Goal: Information Seeking & Learning: Learn about a topic

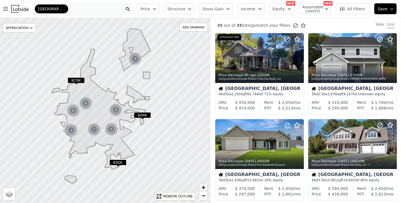
click at [202, 188] on span "+" at bounding box center [204, 187] width 4 height 7
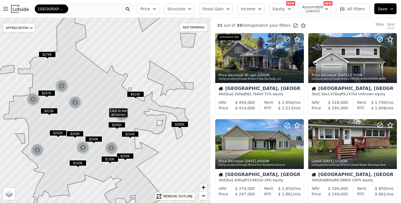
click at [202, 188] on span "+" at bounding box center [204, 187] width 4 height 7
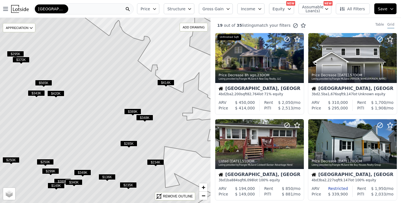
click at [42, 82] on span "$565K" at bounding box center [43, 83] width 17 height 6
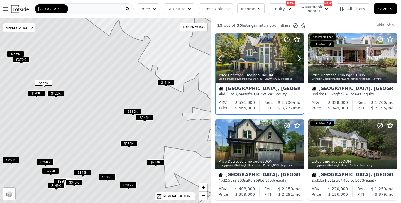
click at [267, 57] on div at bounding box center [260, 58] width 88 height 50
click at [349, 57] on div at bounding box center [352, 58] width 89 height 50
click at [338, 144] on div at bounding box center [352, 144] width 89 height 50
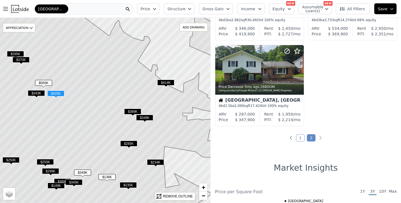
scroll to position [248, 0]
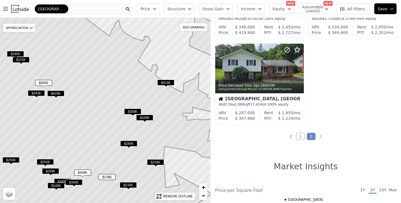
click at [301, 138] on link "1" at bounding box center [300, 136] width 9 height 7
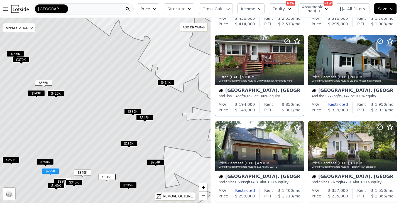
scroll to position [85, 0]
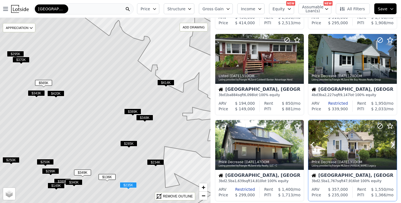
click at [358, 147] on div at bounding box center [352, 145] width 89 height 50
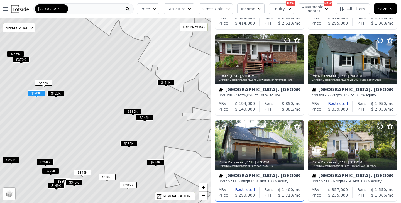
scroll to position [0, 0]
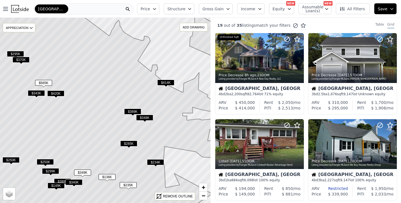
click at [65, 8] on div "Oxford" at bounding box center [83, 8] width 100 height 11
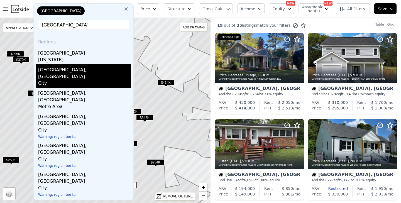
type input "[GEOGRAPHIC_DATA]"
click at [56, 80] on div "City" at bounding box center [84, 84] width 93 height 8
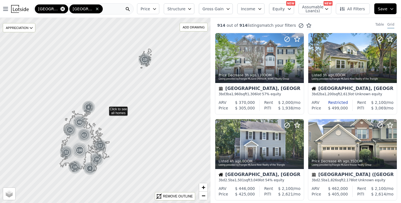
click at [60, 9] on icon at bounding box center [62, 9] width 4 height 4
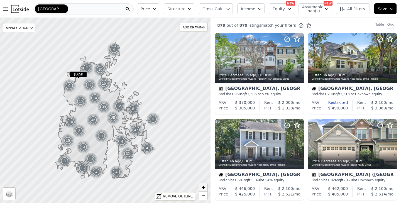
click at [204, 186] on span "+" at bounding box center [204, 187] width 4 height 7
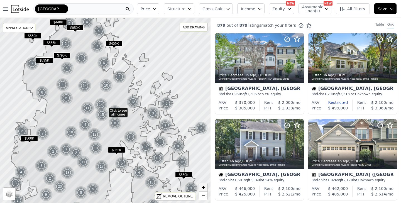
click at [204, 186] on span "+" at bounding box center [204, 187] width 4 height 7
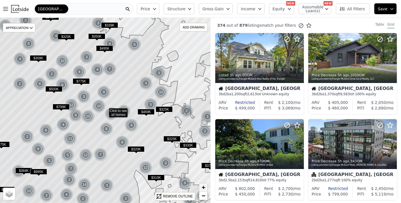
click at [204, 186] on span "+" at bounding box center [204, 187] width 4 height 7
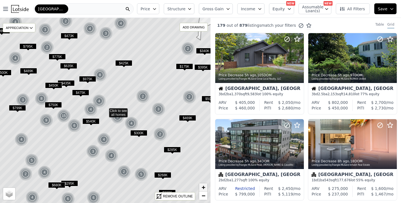
click at [204, 186] on span "+" at bounding box center [204, 187] width 4 height 7
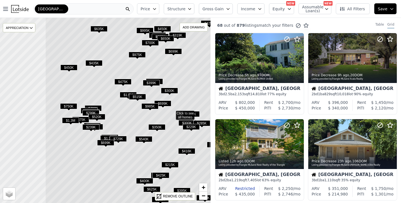
drag, startPoint x: 65, startPoint y: 119, endPoint x: 131, endPoint y: 122, distance: 66.9
click at [131, 122] on icon at bounding box center [172, 112] width 254 height 223
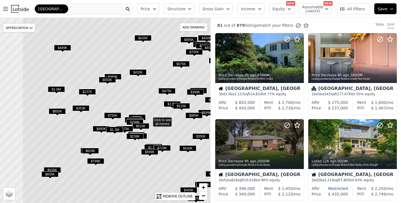
drag, startPoint x: 79, startPoint y: 93, endPoint x: 123, endPoint y: 102, distance: 45.0
click at [123, 102] on icon at bounding box center [149, 119] width 254 height 223
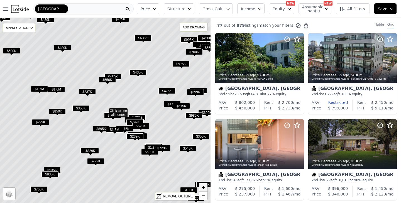
click at [203, 189] on span "+" at bounding box center [204, 187] width 4 height 7
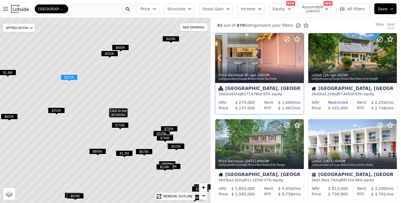
click at [297, 59] on icon at bounding box center [299, 57] width 9 height 9
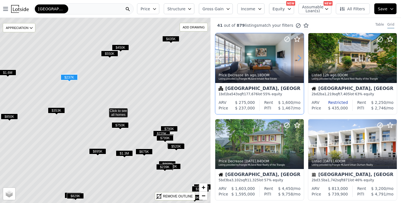
click at [298, 59] on icon at bounding box center [299, 57] width 9 height 9
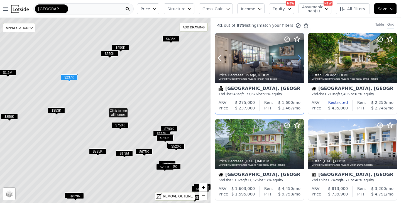
click at [298, 59] on icon at bounding box center [299, 57] width 9 height 9
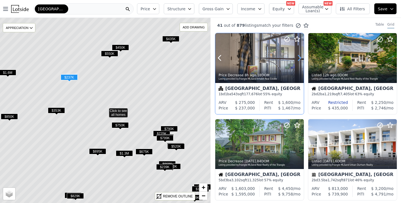
click at [298, 59] on icon at bounding box center [299, 57] width 9 height 9
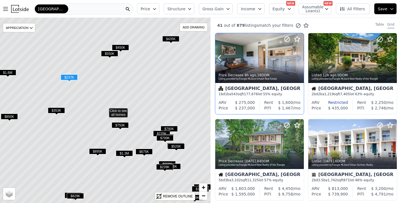
click at [298, 59] on icon at bounding box center [299, 57] width 9 height 9
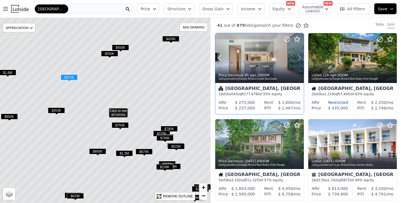
click at [298, 59] on icon at bounding box center [299, 57] width 9 height 9
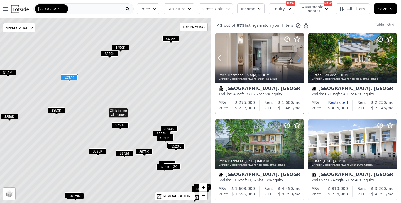
click at [298, 59] on icon at bounding box center [299, 57] width 9 height 9
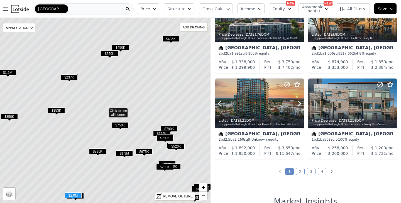
scroll to position [386, 0]
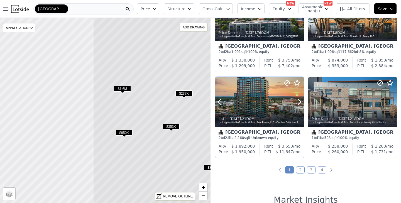
drag, startPoint x: 104, startPoint y: 108, endPoint x: 218, endPoint y: 124, distance: 115.9
click at [218, 124] on div "$435K $1.2M $1.0M $4.1M $1.3M $745K $2.0M $895K $829K $750K $411K $400K $1.3M $…" at bounding box center [200, 119] width 401 height 203
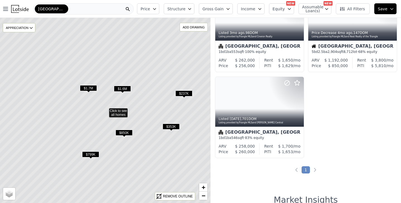
scroll to position [214, 0]
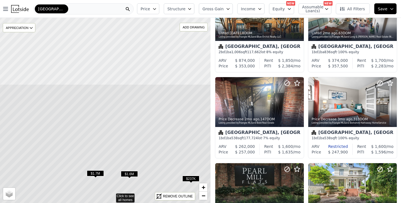
drag, startPoint x: 150, startPoint y: 50, endPoint x: 157, endPoint y: 135, distance: 85.5
click at [157, 135] on icon at bounding box center [112, 195] width 254 height 223
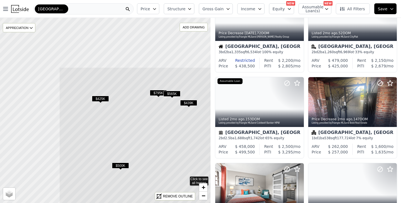
drag, startPoint x: 69, startPoint y: 58, endPoint x: 152, endPoint y: 129, distance: 109.1
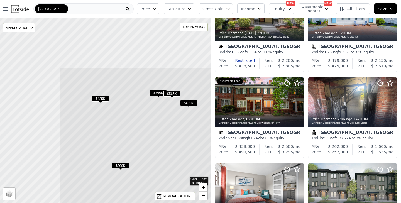
click at [152, 129] on icon at bounding box center [186, 178] width 254 height 223
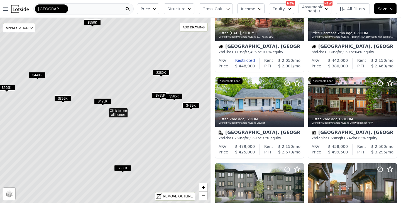
scroll to position [42, 0]
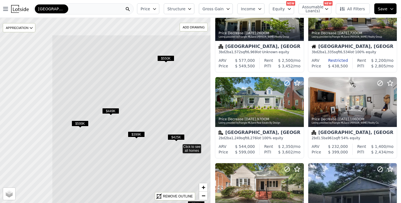
drag, startPoint x: 84, startPoint y: 72, endPoint x: 158, endPoint y: 108, distance: 81.8
click at [158, 108] on icon at bounding box center [179, 146] width 254 height 223
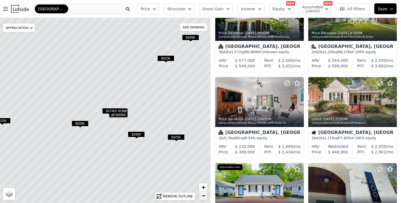
click at [203, 194] on span "−" at bounding box center [204, 195] width 4 height 7
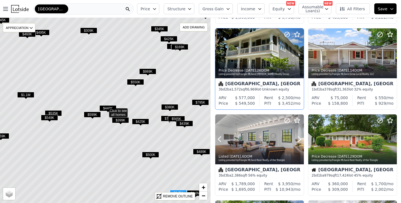
scroll to position [92, 0]
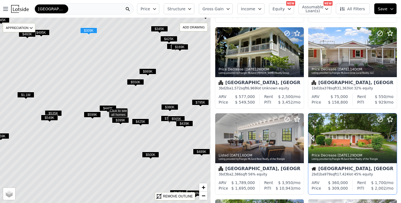
click at [391, 138] on icon at bounding box center [392, 138] width 9 height 9
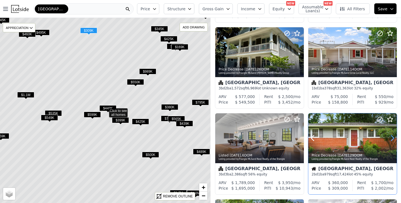
click at [391, 138] on icon at bounding box center [392, 138] width 9 height 9
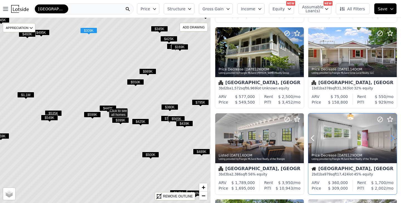
click at [391, 138] on icon at bounding box center [392, 138] width 9 height 9
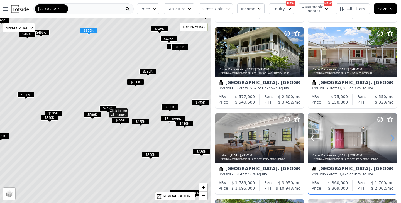
click at [391, 138] on icon at bounding box center [392, 138] width 9 height 9
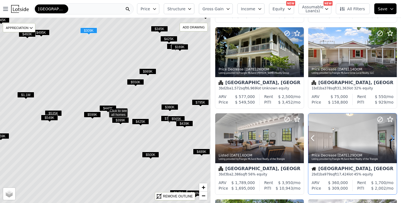
click at [391, 138] on icon at bounding box center [392, 138] width 9 height 9
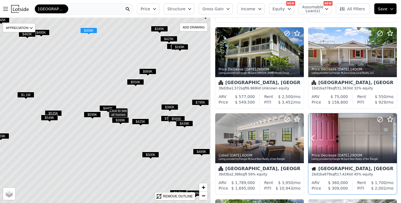
click at [391, 138] on icon at bounding box center [392, 138] width 9 height 9
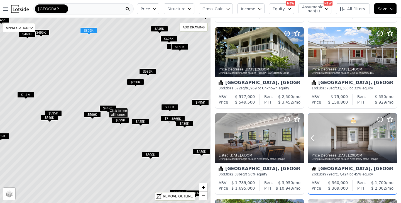
click at [391, 138] on icon at bounding box center [392, 138] width 9 height 9
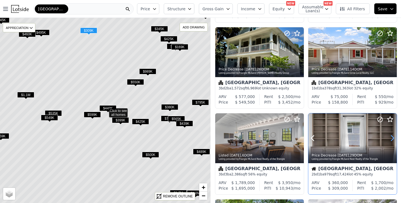
click at [391, 138] on icon at bounding box center [392, 138] width 9 height 9
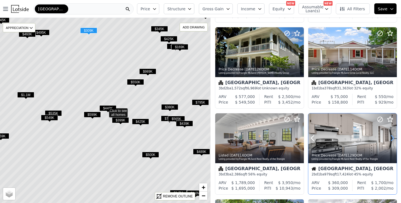
click at [391, 138] on icon at bounding box center [392, 138] width 9 height 9
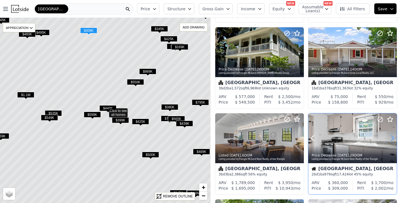
click at [391, 138] on icon at bounding box center [392, 138] width 9 height 9
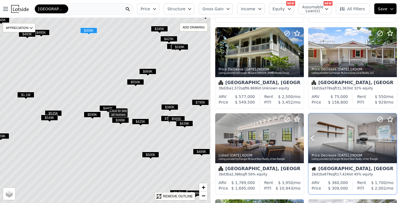
click at [391, 138] on icon at bounding box center [392, 138] width 9 height 9
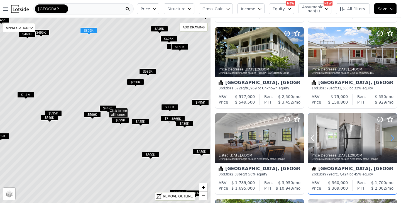
click at [391, 138] on icon at bounding box center [392, 138] width 9 height 9
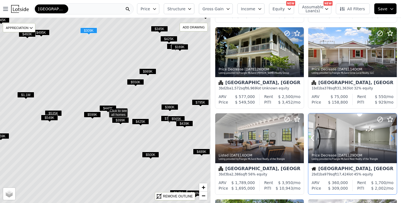
click at [391, 138] on icon at bounding box center [392, 138] width 9 height 9
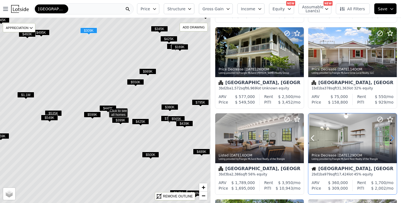
click at [391, 138] on icon at bounding box center [392, 138] width 9 height 9
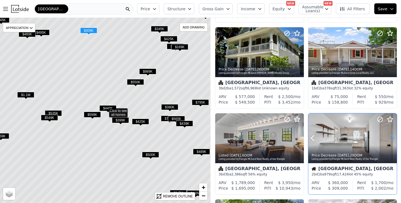
click at [391, 138] on icon at bounding box center [392, 138] width 9 height 9
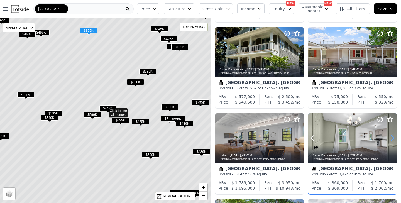
click at [391, 138] on icon at bounding box center [392, 138] width 9 height 9
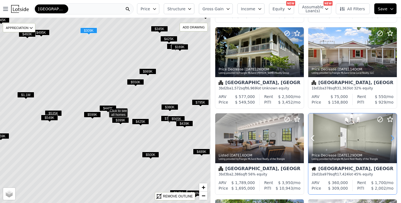
click at [391, 138] on icon at bounding box center [392, 138] width 9 height 9
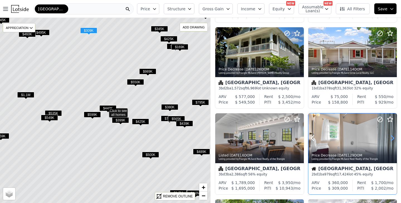
click at [391, 138] on icon at bounding box center [392, 138] width 9 height 9
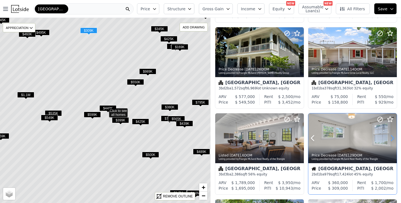
click at [391, 138] on icon at bounding box center [392, 138] width 9 height 9
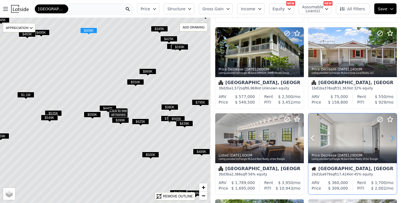
click at [391, 138] on icon at bounding box center [392, 138] width 9 height 9
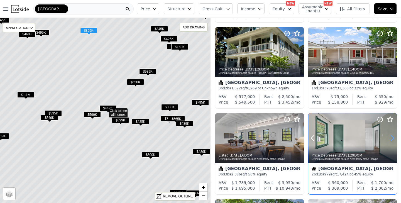
click at [391, 138] on icon at bounding box center [392, 138] width 9 height 9
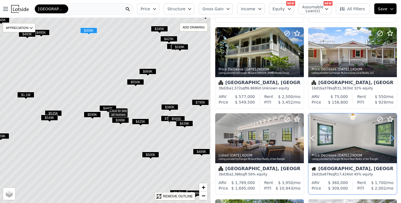
click at [391, 138] on icon at bounding box center [392, 138] width 9 height 9
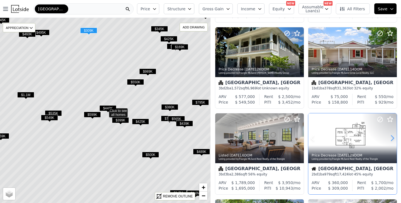
click at [391, 138] on icon at bounding box center [392, 138] width 9 height 9
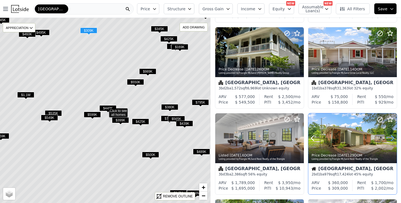
click at [391, 138] on icon at bounding box center [392, 138] width 9 height 9
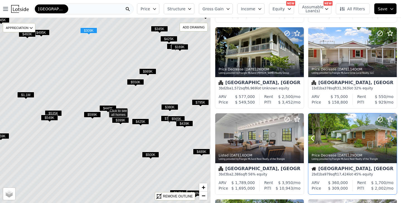
click at [391, 138] on icon at bounding box center [392, 138] width 9 height 9
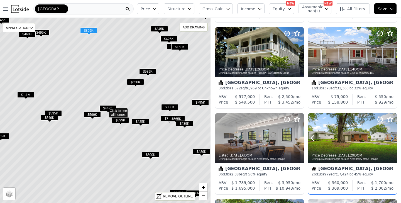
click at [391, 138] on icon at bounding box center [392, 138] width 9 height 9
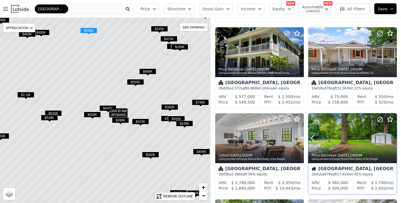
click at [391, 138] on icon at bounding box center [392, 138] width 9 height 9
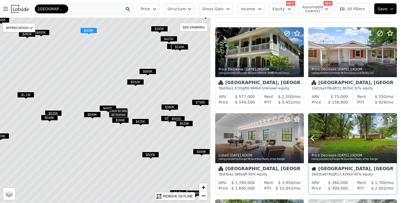
click at [391, 138] on icon at bounding box center [392, 138] width 9 height 9
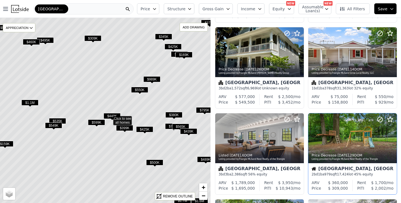
drag, startPoint x: 180, startPoint y: 96, endPoint x: 184, endPoint y: 103, distance: 8.8
click at [184, 103] on icon at bounding box center [109, 118] width 254 height 223
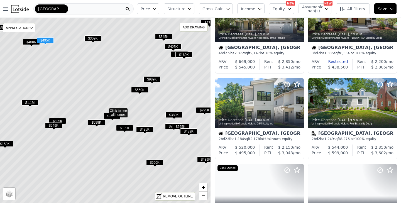
scroll to position [299, 0]
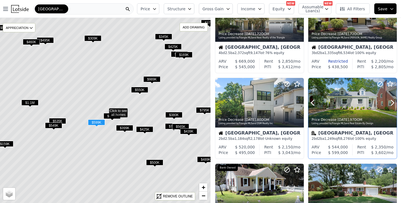
click at [349, 106] on div at bounding box center [352, 103] width 89 height 50
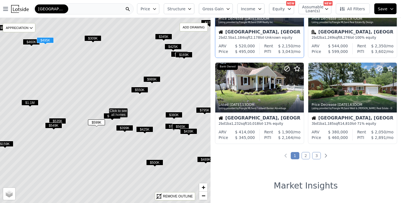
scroll to position [401, 0]
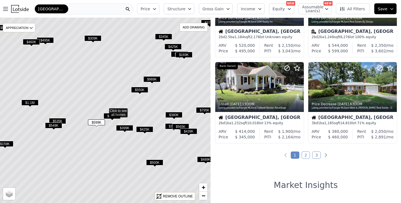
click at [306, 157] on link "2" at bounding box center [306, 155] width 9 height 7
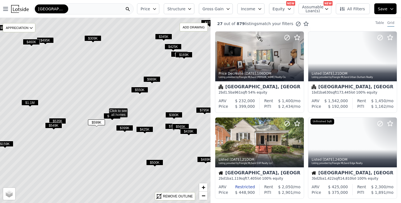
scroll to position [0, 0]
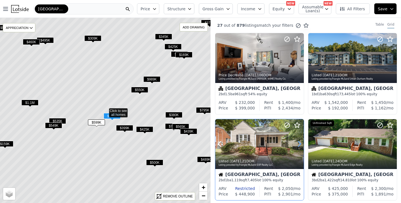
click at [299, 143] on icon at bounding box center [299, 143] width 3 height 5
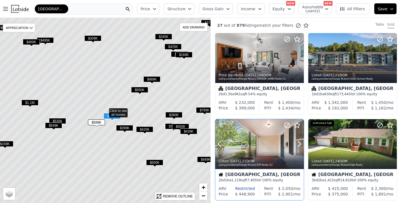
click at [269, 145] on div at bounding box center [286, 137] width 36 height 36
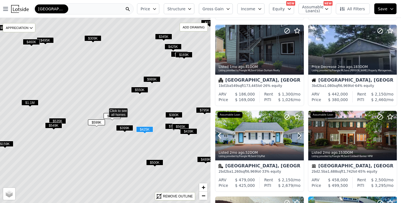
scroll to position [268, 0]
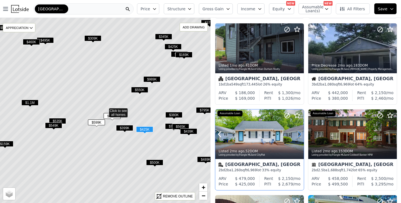
click at [298, 135] on icon at bounding box center [299, 134] width 9 height 9
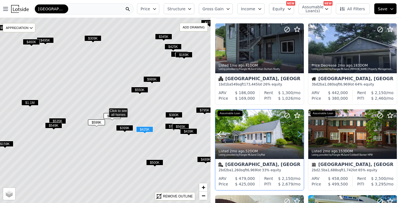
click at [298, 135] on icon at bounding box center [299, 134] width 9 height 9
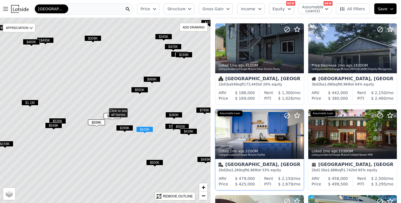
click at [298, 135] on icon at bounding box center [299, 134] width 9 height 9
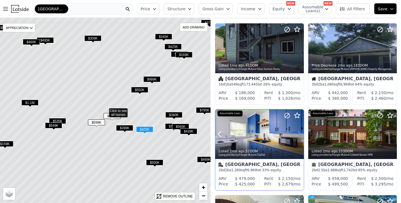
click at [298, 135] on icon at bounding box center [299, 134] width 9 height 9
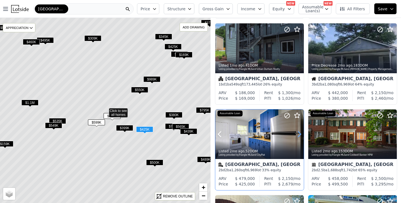
click at [298, 135] on icon at bounding box center [299, 134] width 9 height 9
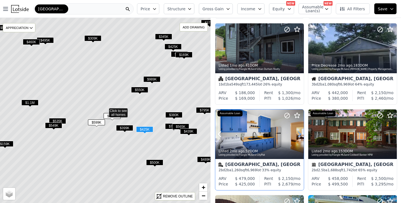
click at [298, 135] on icon at bounding box center [299, 134] width 9 height 9
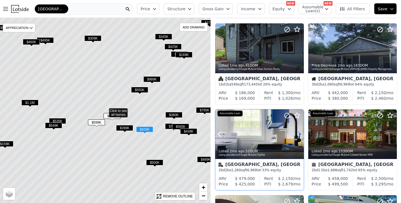
click at [298, 135] on icon at bounding box center [299, 134] width 9 height 9
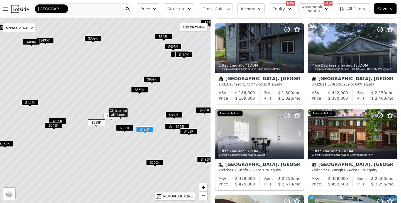
click at [269, 132] on div at bounding box center [286, 127] width 36 height 36
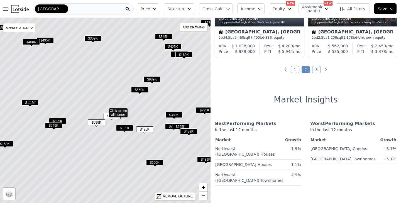
click at [317, 69] on link "3" at bounding box center [316, 69] width 9 height 7
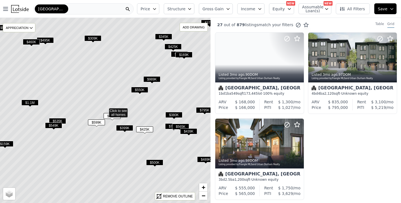
scroll to position [0, 0]
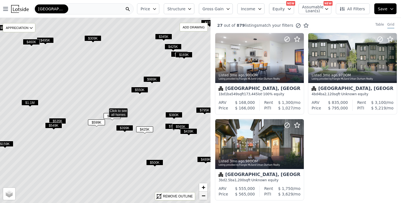
click at [203, 195] on span "−" at bounding box center [204, 195] width 4 height 7
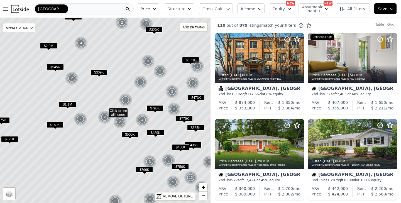
click at [288, 7] on button "Equity" at bounding box center [281, 8] width 25 height 11
click at [287, 8] on button "Equity" at bounding box center [281, 8] width 25 height 11
click at [255, 6] on span "Income" at bounding box center [248, 9] width 14 height 6
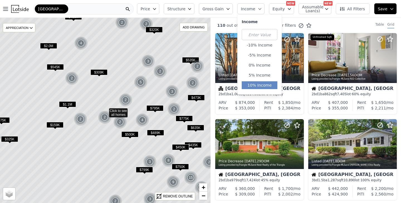
click at [258, 86] on button "10% Income" at bounding box center [260, 85] width 36 height 8
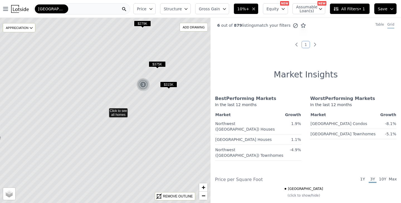
click at [255, 9] on icon "button" at bounding box center [253, 9] width 4 height 4
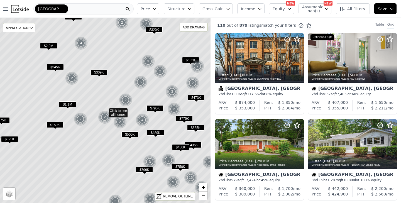
click at [251, 8] on span "Income" at bounding box center [248, 9] width 14 height 6
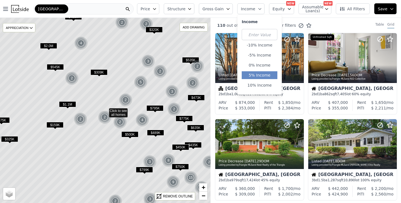
click at [260, 76] on button "5% Income" at bounding box center [260, 75] width 36 height 8
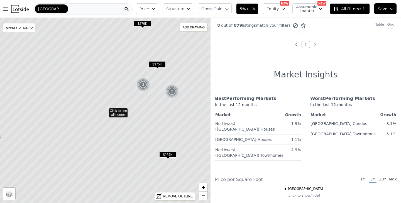
click at [256, 9] on icon "button" at bounding box center [253, 9] width 4 height 4
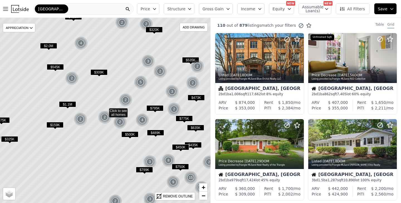
click at [227, 8] on button "Gross Gain" at bounding box center [216, 8] width 34 height 11
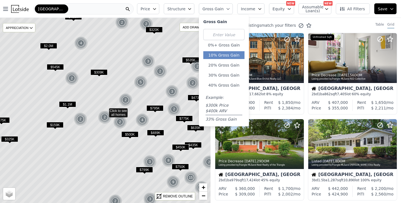
click at [228, 52] on button "10% Gross Gain" at bounding box center [223, 55] width 41 height 8
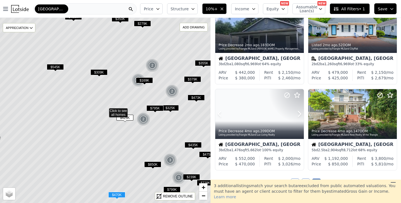
scroll to position [118, 0]
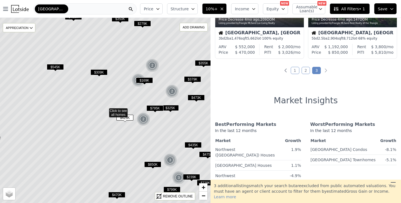
click at [294, 67] on link "1" at bounding box center [295, 70] width 9 height 7
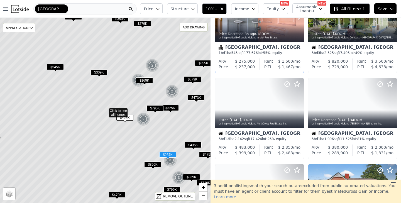
scroll to position [47, 0]
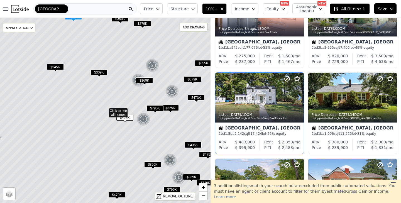
click at [299, 98] on icon at bounding box center [299, 97] width 9 height 9
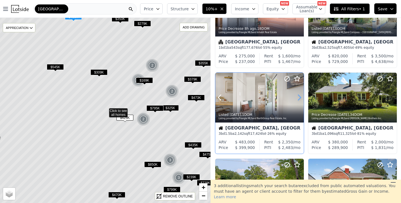
click at [299, 98] on icon at bounding box center [299, 97] width 9 height 9
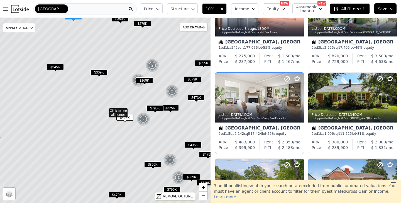
click at [299, 98] on icon at bounding box center [299, 97] width 9 height 9
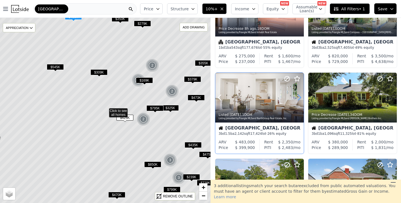
click at [299, 98] on icon at bounding box center [299, 97] width 9 height 9
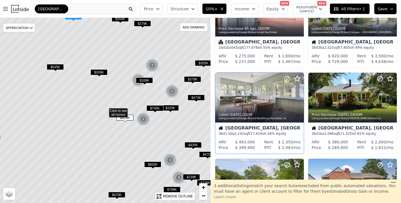
click at [299, 98] on icon at bounding box center [299, 97] width 9 height 9
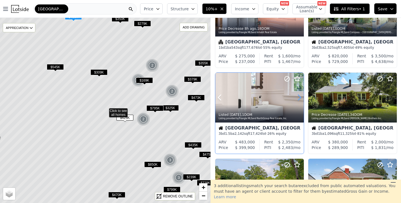
click at [299, 98] on icon at bounding box center [299, 97] width 9 height 9
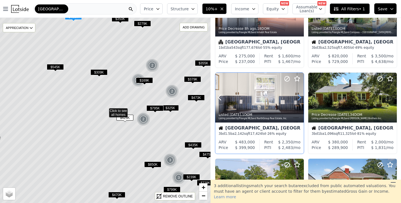
click at [299, 98] on icon at bounding box center [299, 97] width 9 height 9
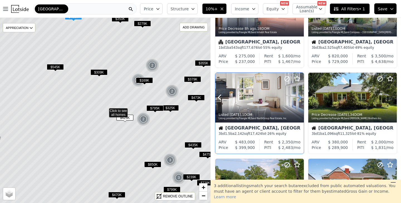
click at [299, 98] on icon at bounding box center [299, 97] width 9 height 9
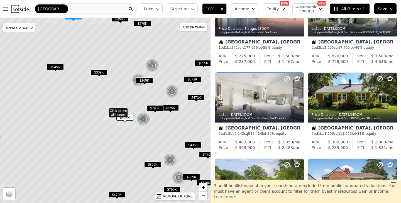
click at [299, 98] on icon at bounding box center [299, 97] width 9 height 9
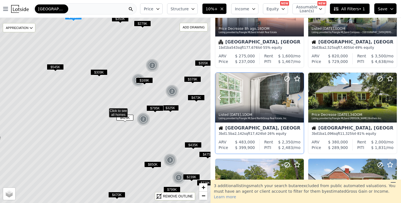
click at [299, 98] on icon at bounding box center [299, 97] width 9 height 9
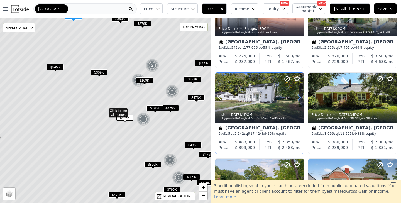
click at [299, 98] on icon at bounding box center [299, 97] width 9 height 9
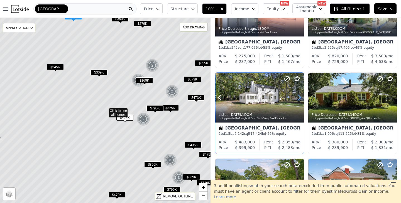
click at [299, 98] on icon at bounding box center [299, 97] width 9 height 9
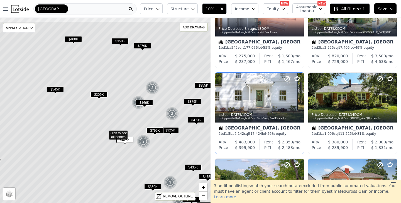
drag, startPoint x: 175, startPoint y: 120, endPoint x: 175, endPoint y: 142, distance: 22.3
click at [175, 142] on icon at bounding box center [105, 132] width 254 height 223
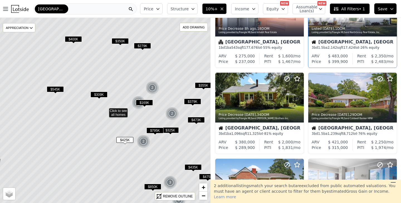
click at [75, 38] on span "$400K" at bounding box center [73, 39] width 17 height 6
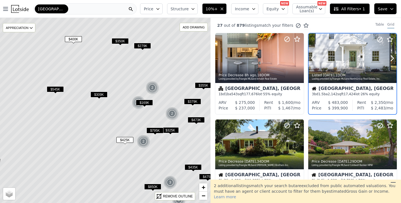
click at [356, 57] on div at bounding box center [353, 58] width 88 height 50
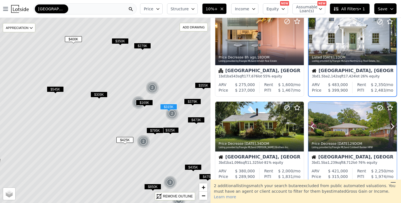
scroll to position [20, 0]
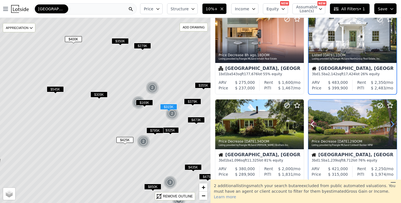
click at [393, 124] on icon at bounding box center [392, 124] width 3 height 5
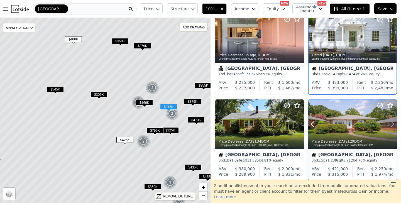
click at [392, 124] on icon at bounding box center [392, 124] width 9 height 9
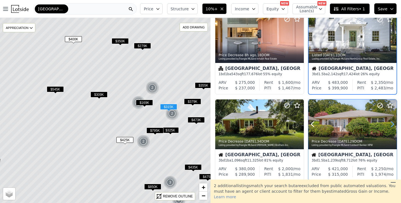
click at [392, 124] on icon at bounding box center [392, 124] width 9 height 9
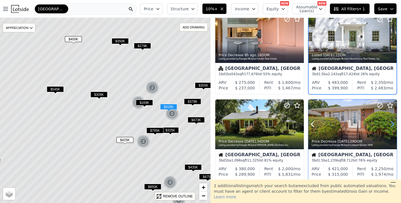
click at [392, 124] on icon at bounding box center [392, 124] width 9 height 9
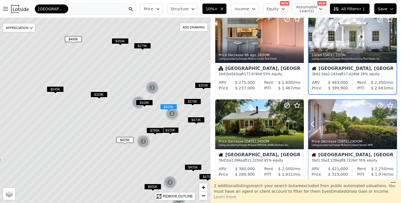
click at [392, 124] on icon at bounding box center [392, 124] width 9 height 9
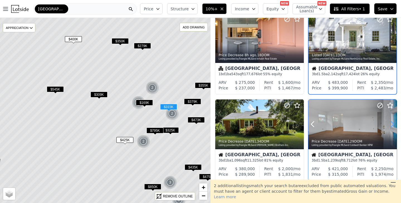
click at [392, 124] on icon at bounding box center [392, 124] width 9 height 9
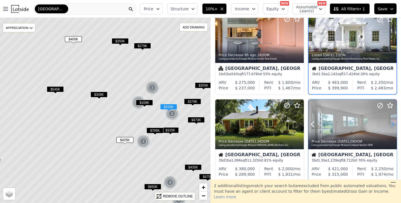
click at [392, 124] on icon at bounding box center [392, 124] width 9 height 9
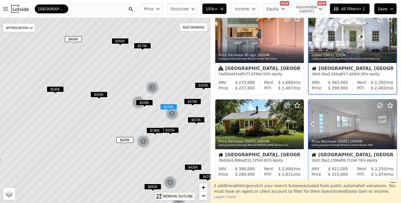
click at [392, 124] on icon at bounding box center [392, 124] width 9 height 9
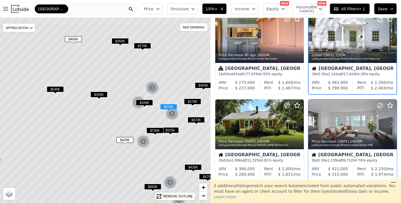
click at [392, 124] on icon at bounding box center [392, 124] width 9 height 9
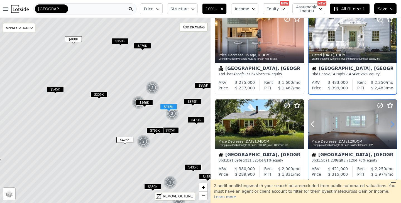
click at [392, 124] on icon at bounding box center [392, 124] width 9 height 9
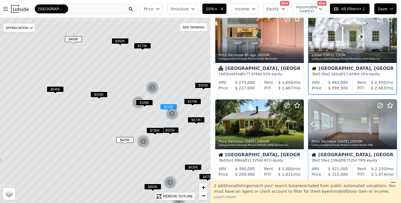
click at [392, 124] on icon at bounding box center [392, 124] width 9 height 9
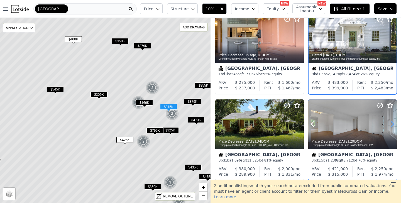
click at [392, 124] on icon at bounding box center [392, 124] width 9 height 9
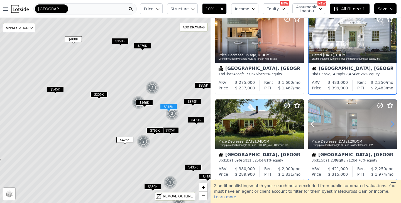
click at [392, 124] on icon at bounding box center [392, 124] width 9 height 9
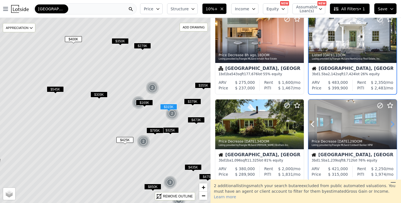
click at [392, 124] on icon at bounding box center [392, 124] width 9 height 9
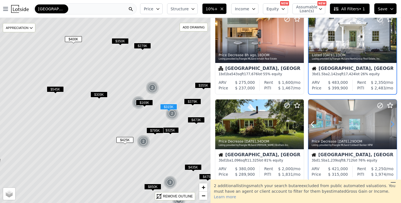
click at [392, 124] on icon at bounding box center [392, 124] width 9 height 9
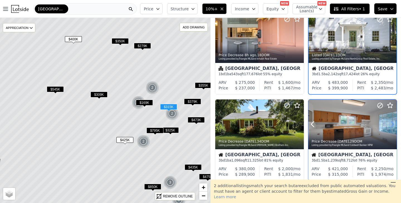
click at [392, 124] on icon at bounding box center [392, 124] width 9 height 9
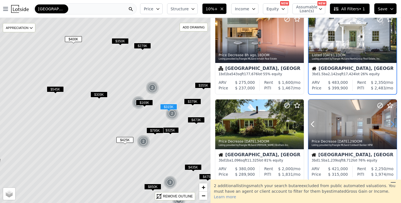
click at [392, 124] on icon at bounding box center [392, 124] width 9 height 9
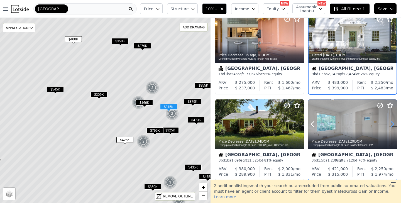
click at [392, 124] on icon at bounding box center [392, 124] width 9 height 9
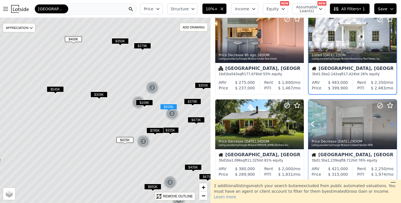
click at [392, 124] on icon at bounding box center [392, 124] width 9 height 9
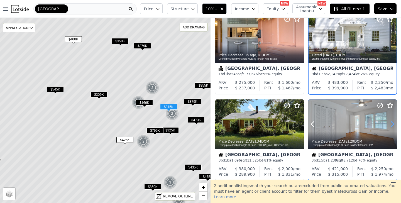
click at [392, 124] on icon at bounding box center [392, 124] width 9 height 9
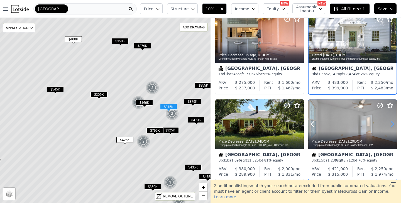
click at [392, 124] on icon at bounding box center [392, 124] width 9 height 9
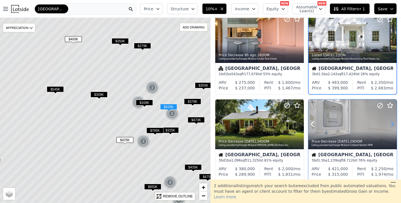
click at [392, 124] on icon at bounding box center [392, 124] width 9 height 9
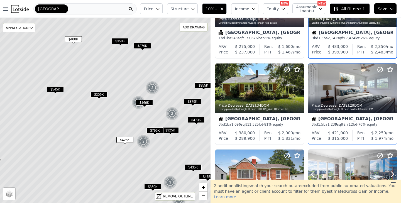
scroll to position [55, 0]
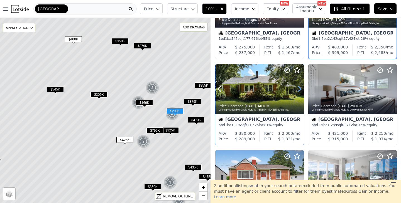
click at [297, 88] on icon at bounding box center [299, 88] width 9 height 9
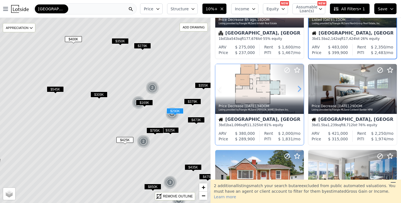
click at [297, 88] on icon at bounding box center [299, 88] width 9 height 9
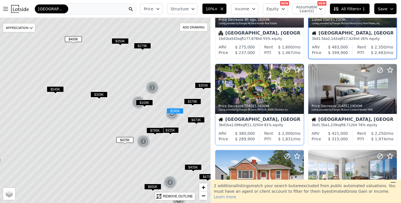
click at [297, 88] on icon at bounding box center [299, 88] width 9 height 9
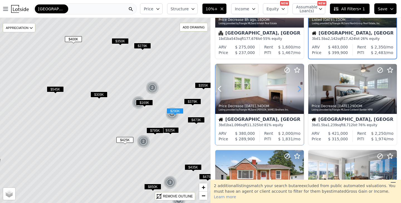
click at [297, 88] on icon at bounding box center [299, 88] width 9 height 9
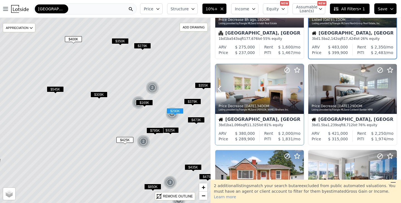
click at [297, 88] on icon at bounding box center [299, 88] width 9 height 9
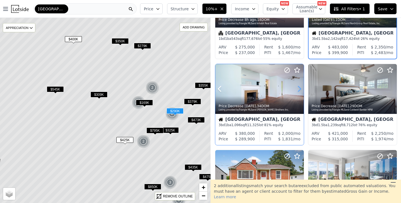
click at [297, 88] on icon at bounding box center [299, 88] width 9 height 9
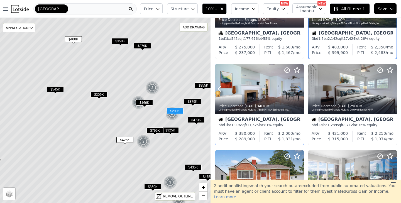
click at [297, 88] on icon at bounding box center [299, 88] width 9 height 9
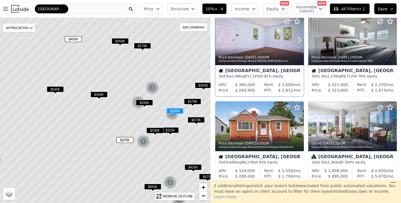
scroll to position [109, 0]
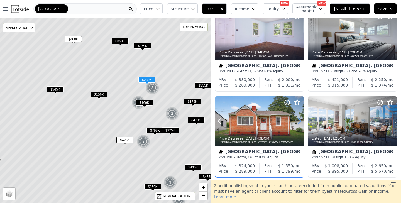
click at [300, 121] on icon at bounding box center [299, 121] width 3 height 5
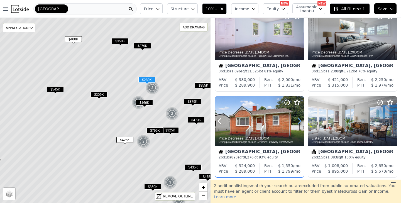
click at [300, 121] on icon at bounding box center [299, 121] width 3 height 5
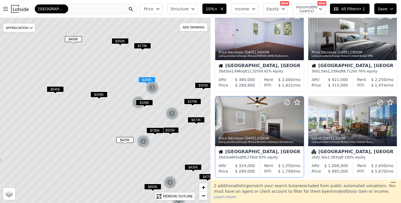
click at [300, 121] on icon at bounding box center [299, 121] width 3 height 5
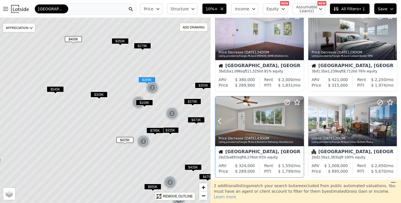
click at [300, 121] on icon at bounding box center [299, 121] width 3 height 5
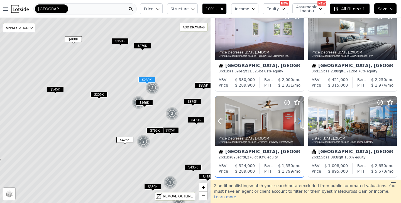
click at [300, 121] on icon at bounding box center [299, 121] width 3 height 5
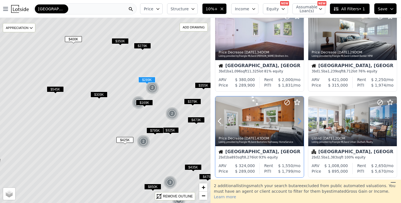
click at [300, 120] on icon at bounding box center [299, 121] width 3 height 5
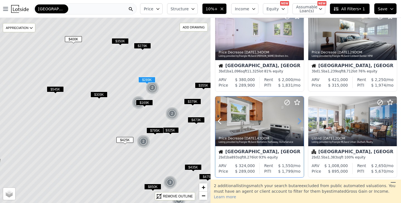
click at [300, 120] on icon at bounding box center [299, 121] width 3 height 5
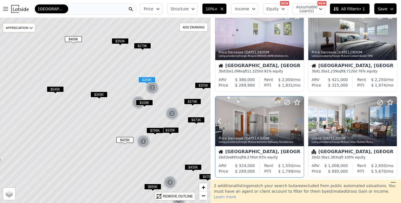
click at [300, 120] on icon at bounding box center [299, 121] width 3 height 5
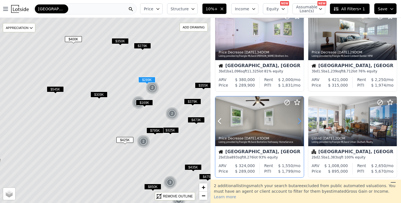
click at [300, 120] on icon at bounding box center [299, 121] width 3 height 5
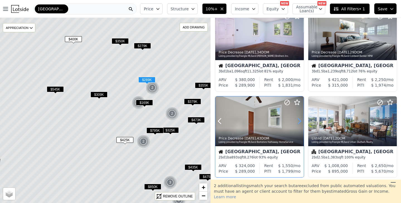
click at [300, 120] on icon at bounding box center [299, 121] width 3 height 5
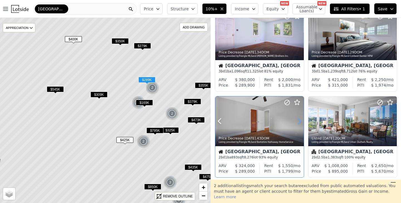
click at [300, 120] on icon at bounding box center [299, 121] width 3 height 5
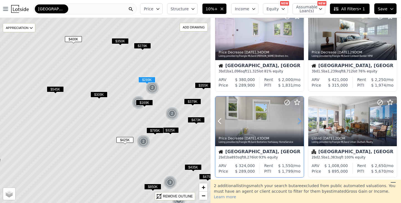
click at [300, 120] on icon at bounding box center [299, 121] width 3 height 5
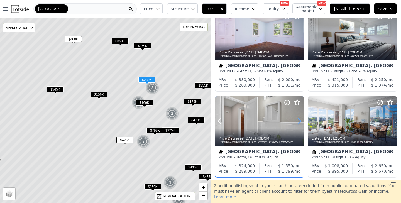
click at [300, 120] on icon at bounding box center [299, 121] width 3 height 5
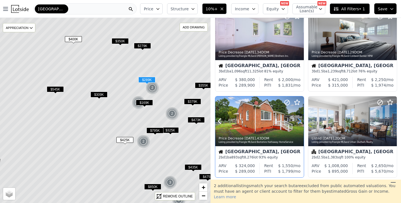
click at [300, 120] on icon at bounding box center [299, 121] width 3 height 5
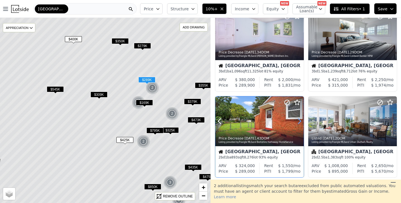
click at [300, 120] on icon at bounding box center [299, 121] width 3 height 5
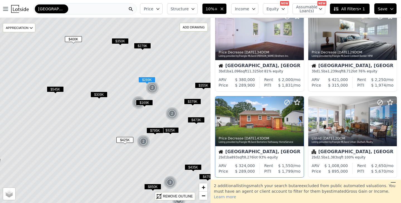
click at [300, 120] on icon at bounding box center [299, 121] width 3 height 5
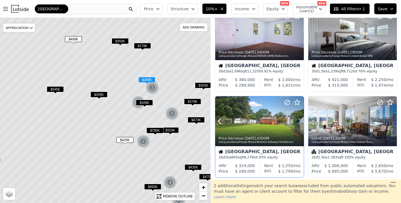
click at [300, 120] on icon at bounding box center [299, 121] width 3 height 5
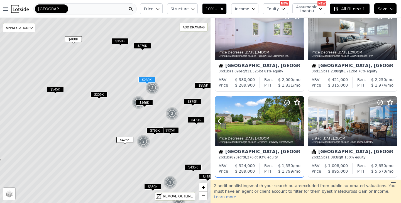
click at [300, 120] on icon at bounding box center [299, 121] width 3 height 5
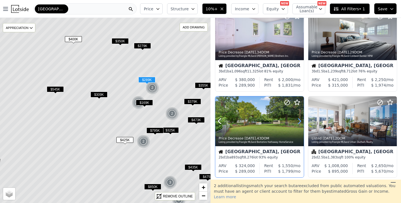
click at [300, 120] on icon at bounding box center [299, 121] width 3 height 5
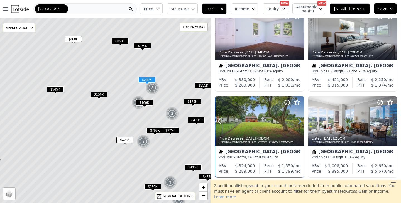
click at [300, 120] on icon at bounding box center [299, 121] width 3 height 5
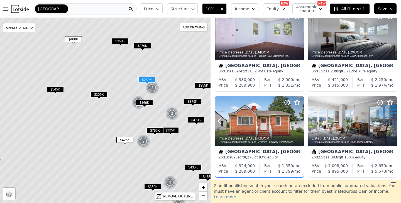
click at [300, 120] on icon at bounding box center [299, 121] width 3 height 5
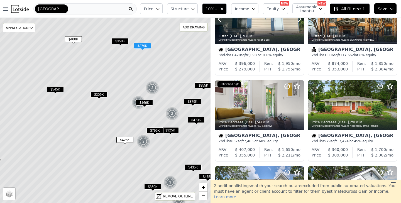
scroll to position [299, 0]
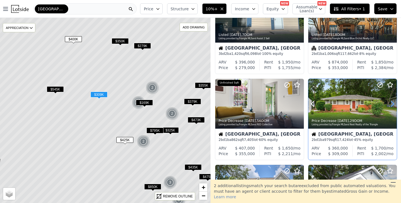
click at [391, 103] on icon at bounding box center [392, 103] width 9 height 9
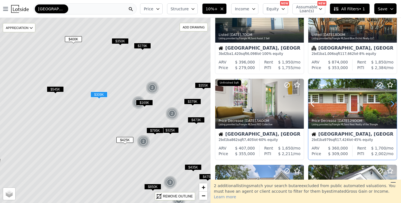
click at [391, 103] on icon at bounding box center [392, 103] width 9 height 9
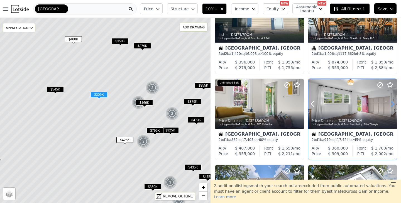
click at [391, 103] on icon at bounding box center [392, 103] width 9 height 9
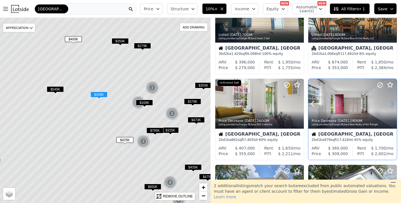
click at [391, 103] on icon at bounding box center [392, 103] width 9 height 9
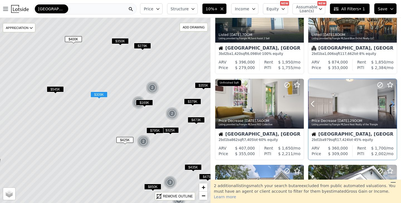
click at [391, 103] on icon at bounding box center [392, 103] width 9 height 9
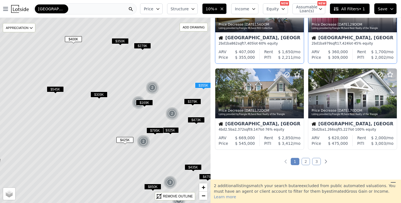
scroll to position [396, 0]
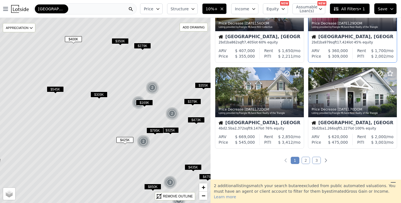
click at [94, 8] on div "Durham" at bounding box center [84, 8] width 103 height 11
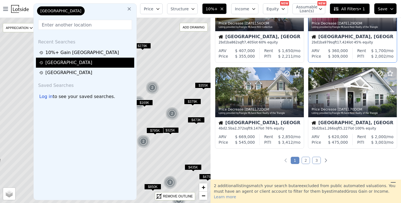
click at [65, 62] on div "Oxford" at bounding box center [85, 62] width 93 height 7
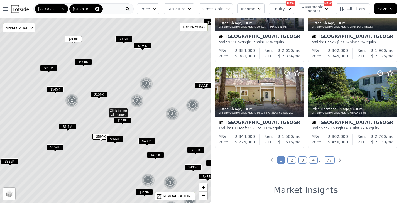
click at [95, 10] on icon at bounding box center [97, 9] width 4 height 4
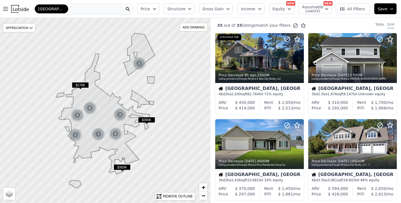
click at [229, 9] on icon "button" at bounding box center [228, 8] width 3 height 1
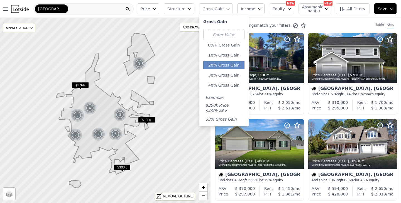
click at [224, 64] on button "20% Gross Gain" at bounding box center [223, 65] width 41 height 8
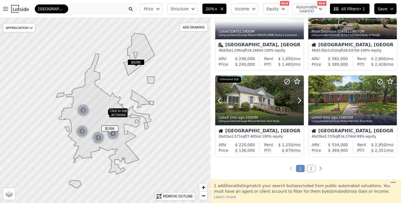
scroll to position [388, 0]
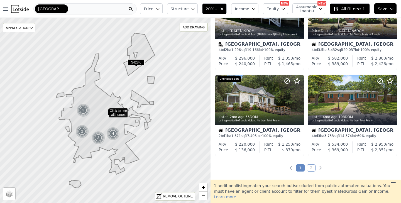
click at [313, 168] on link "2" at bounding box center [311, 167] width 9 height 7
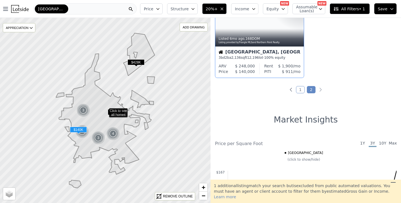
scroll to position [0, 0]
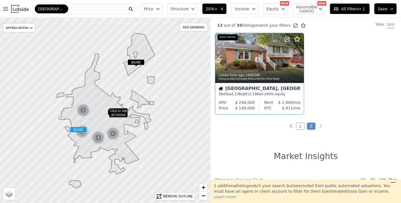
click at [300, 55] on icon at bounding box center [299, 57] width 9 height 9
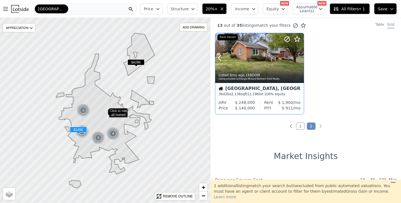
click at [300, 55] on icon at bounding box center [299, 57] width 9 height 9
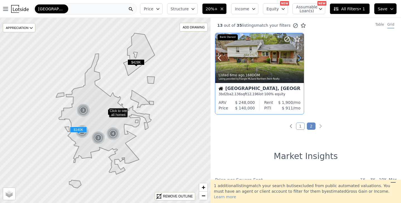
click at [300, 55] on icon at bounding box center [299, 57] width 9 height 9
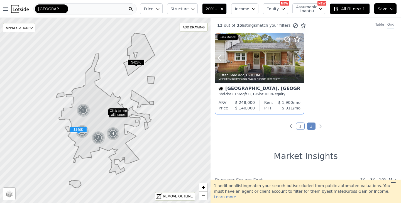
click at [300, 55] on icon at bounding box center [299, 57] width 9 height 9
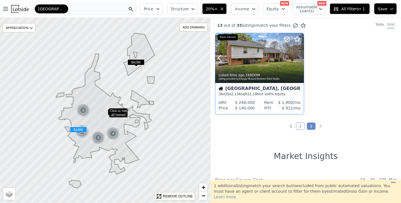
click at [300, 55] on icon at bounding box center [299, 57] width 9 height 9
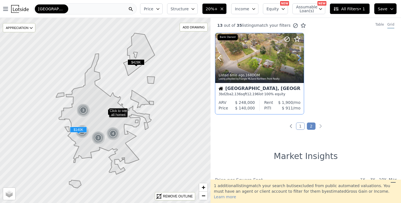
click at [300, 55] on icon at bounding box center [299, 57] width 9 height 9
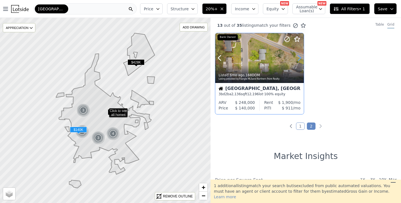
click at [300, 55] on icon at bounding box center [299, 57] width 9 height 9
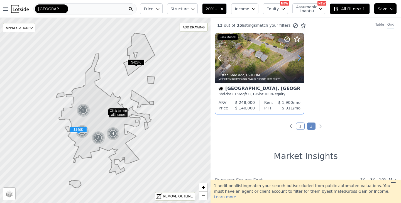
click at [300, 57] on icon at bounding box center [299, 57] width 3 height 5
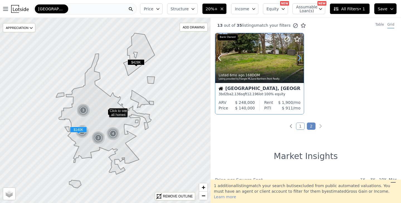
click at [300, 57] on icon at bounding box center [299, 57] width 3 height 5
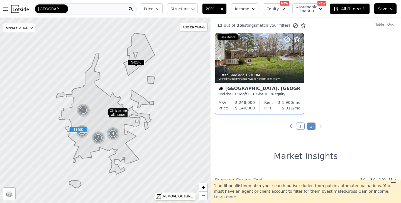
click at [300, 57] on icon at bounding box center [299, 57] width 3 height 5
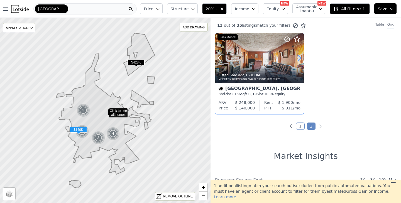
click at [300, 57] on icon at bounding box center [299, 57] width 3 height 5
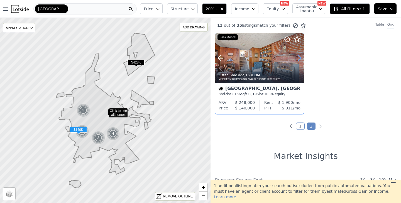
click at [300, 57] on icon at bounding box center [299, 57] width 3 height 5
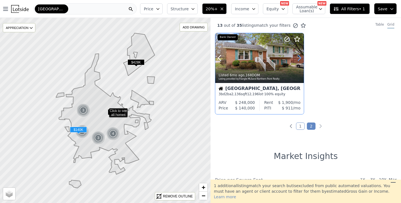
click at [300, 57] on icon at bounding box center [299, 57] width 3 height 5
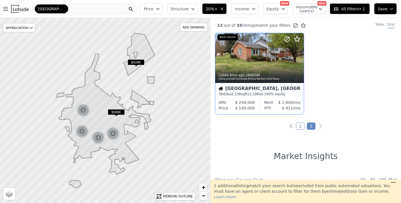
click at [87, 8] on div "Oxford" at bounding box center [84, 8] width 103 height 11
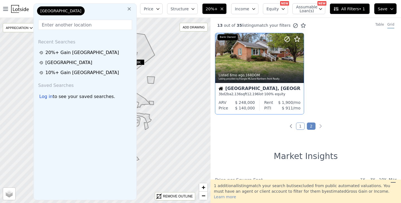
click at [132, 8] on icon at bounding box center [129, 9] width 6 height 6
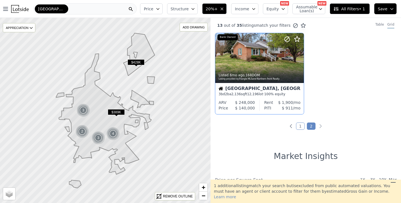
click at [91, 7] on div "Oxford" at bounding box center [84, 8] width 103 height 11
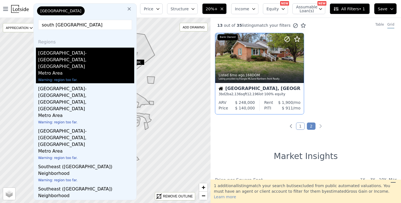
type input "south thomaston"
click at [78, 70] on div "Metro Area" at bounding box center [86, 74] width 96 height 8
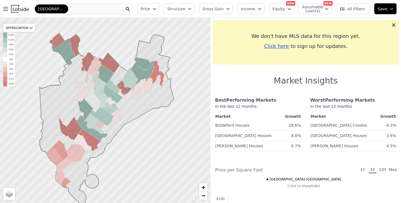
click at [88, 6] on div "Portland-South Portland" at bounding box center [83, 8] width 100 height 11
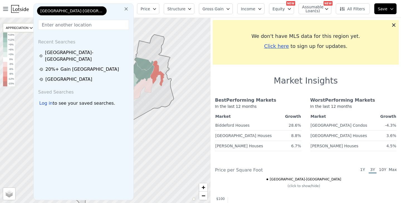
click at [129, 8] on icon at bounding box center [126, 9] width 6 height 6
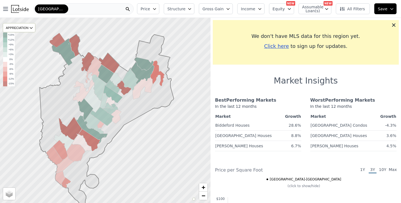
click at [64, 7] on span "Portland-South Portland" at bounding box center [51, 9] width 27 height 6
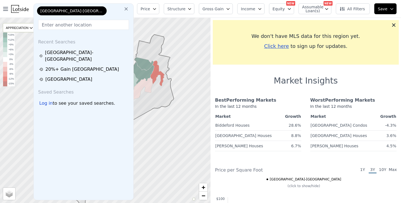
click at [63, 25] on input "text" at bounding box center [83, 25] width 91 height 10
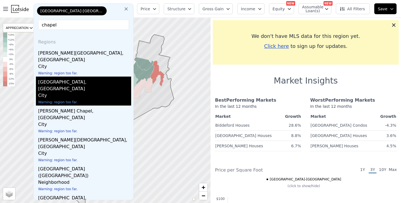
type input "chapel"
click at [51, 77] on div "Chapel Hill, NC" at bounding box center [84, 85] width 93 height 16
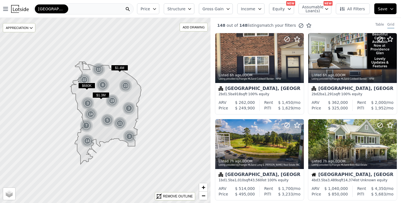
click at [231, 4] on button "Gross Gain" at bounding box center [216, 8] width 34 height 11
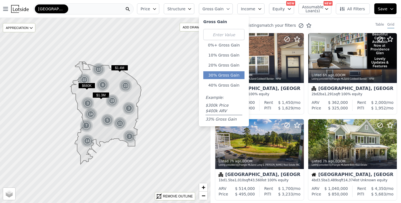
click at [230, 72] on button "30% Gross Gain" at bounding box center [223, 75] width 41 height 8
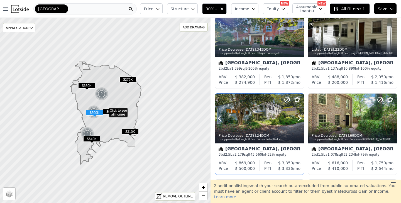
scroll to position [28, 0]
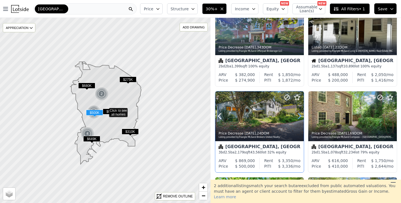
click at [298, 117] on icon at bounding box center [299, 116] width 9 height 9
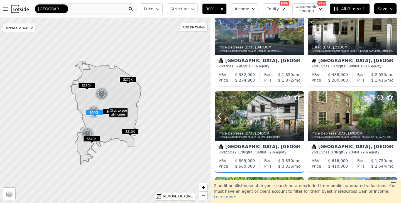
click at [298, 117] on icon at bounding box center [299, 116] width 9 height 9
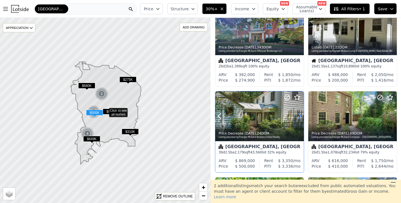
click at [298, 117] on icon at bounding box center [299, 116] width 9 height 9
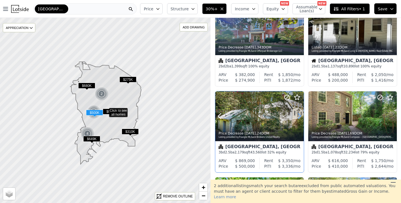
click at [298, 117] on icon at bounding box center [299, 116] width 9 height 9
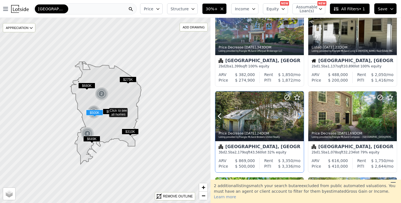
click at [298, 117] on icon at bounding box center [299, 116] width 9 height 9
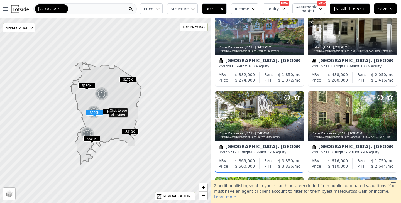
click at [298, 117] on icon at bounding box center [299, 116] width 9 height 9
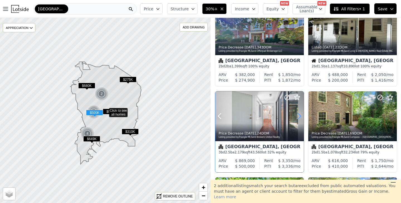
click at [298, 117] on icon at bounding box center [299, 116] width 9 height 9
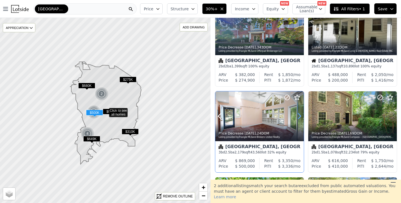
click at [298, 117] on icon at bounding box center [299, 116] width 9 height 9
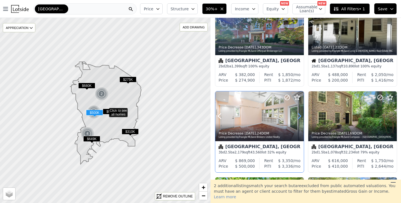
click at [298, 117] on icon at bounding box center [299, 116] width 9 height 9
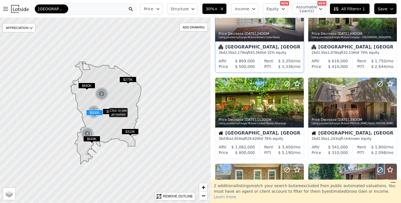
scroll to position [129, 0]
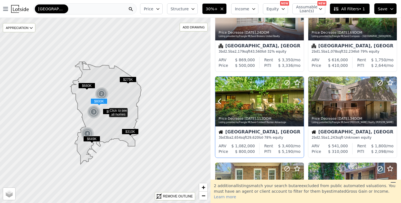
click at [298, 102] on icon at bounding box center [299, 101] width 9 height 9
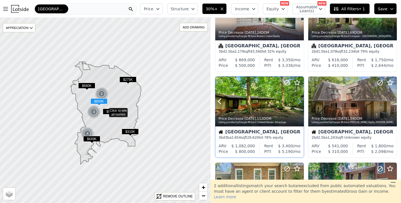
click at [298, 102] on icon at bounding box center [299, 101] width 9 height 9
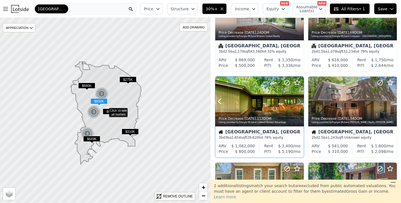
click at [298, 102] on icon at bounding box center [299, 101] width 9 height 9
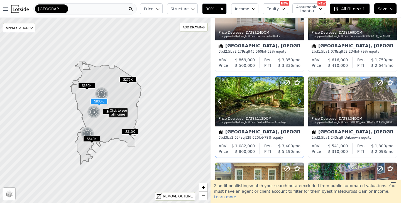
click at [298, 102] on icon at bounding box center [299, 101] width 9 height 9
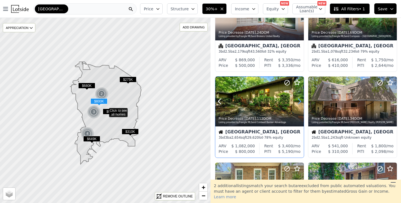
click at [298, 102] on icon at bounding box center [299, 101] width 9 height 9
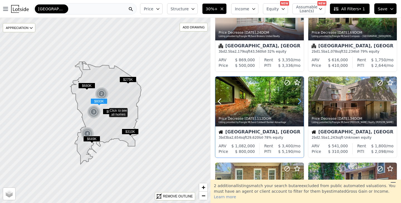
click at [298, 102] on icon at bounding box center [299, 101] width 9 height 9
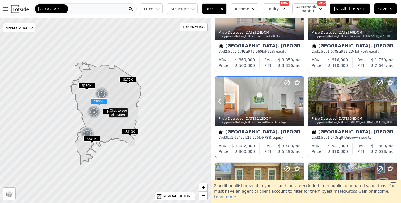
click at [298, 102] on icon at bounding box center [299, 101] width 9 height 9
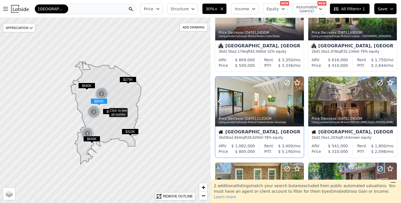
click at [298, 102] on icon at bounding box center [299, 101] width 9 height 9
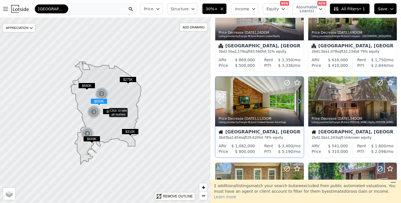
click at [298, 102] on icon at bounding box center [299, 101] width 9 height 9
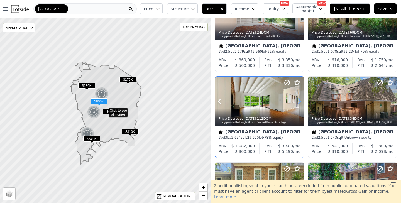
click at [298, 102] on icon at bounding box center [299, 101] width 9 height 9
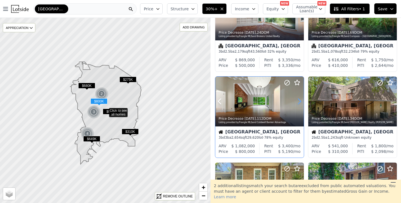
click at [298, 102] on icon at bounding box center [299, 101] width 9 height 9
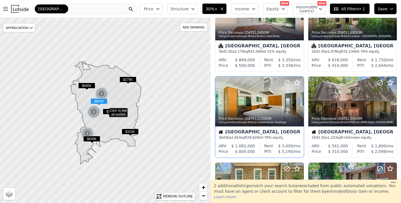
click at [298, 102] on icon at bounding box center [299, 101] width 9 height 9
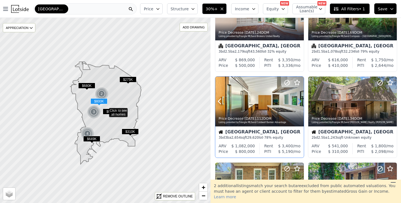
click at [298, 102] on icon at bounding box center [299, 101] width 9 height 9
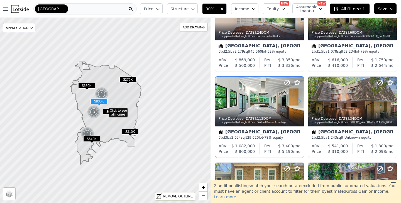
click at [298, 102] on icon at bounding box center [299, 101] width 9 height 9
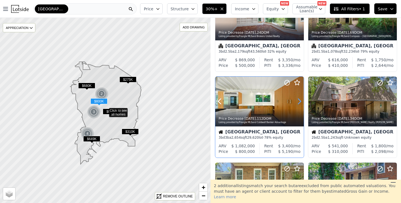
click at [298, 102] on icon at bounding box center [299, 101] width 9 height 9
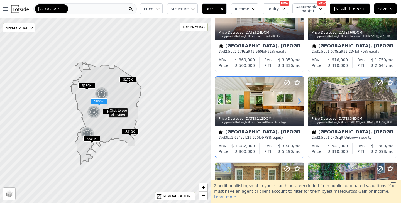
click at [298, 102] on icon at bounding box center [299, 101] width 9 height 9
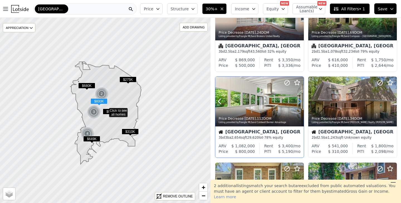
click at [298, 102] on icon at bounding box center [299, 101] width 9 height 9
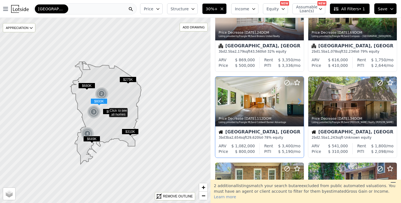
click at [298, 102] on icon at bounding box center [299, 101] width 9 height 9
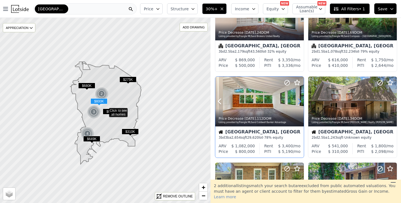
click at [298, 102] on icon at bounding box center [299, 101] width 9 height 9
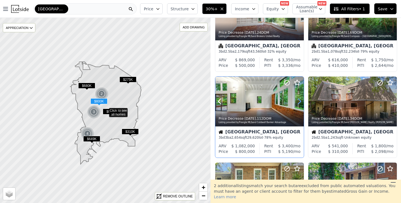
click at [298, 102] on icon at bounding box center [299, 101] width 9 height 9
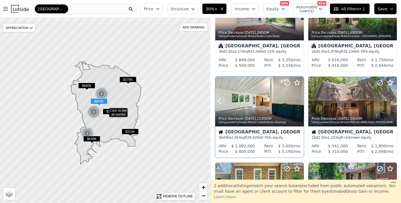
click at [298, 102] on icon at bounding box center [299, 101] width 9 height 9
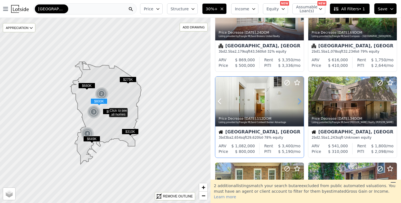
click at [298, 102] on icon at bounding box center [299, 101] width 9 height 9
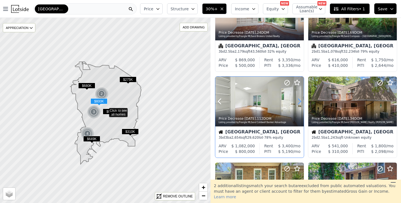
click at [298, 102] on icon at bounding box center [299, 101] width 9 height 9
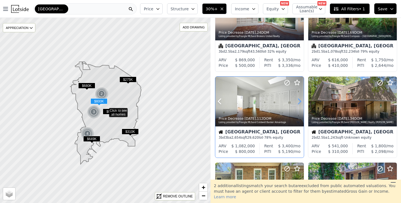
click at [298, 102] on icon at bounding box center [299, 101] width 9 height 9
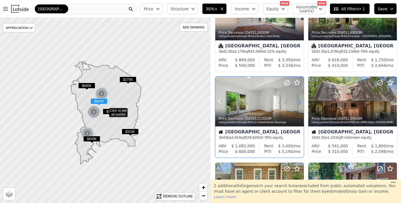
click at [298, 102] on icon at bounding box center [299, 101] width 9 height 9
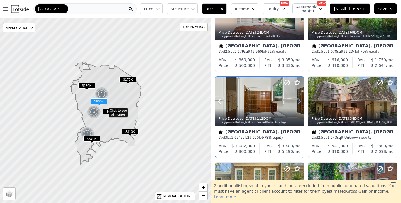
click at [298, 102] on icon at bounding box center [299, 101] width 9 height 9
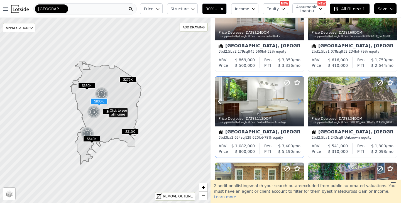
click at [298, 102] on icon at bounding box center [299, 101] width 9 height 9
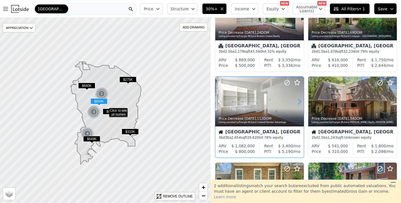
click at [298, 102] on icon at bounding box center [299, 101] width 9 height 9
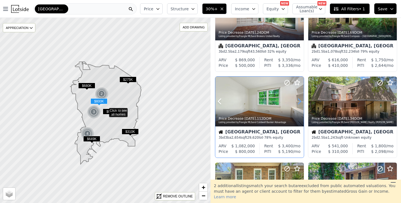
click at [298, 102] on icon at bounding box center [299, 101] width 9 height 9
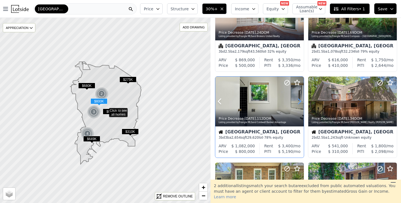
click at [298, 102] on icon at bounding box center [299, 101] width 9 height 9
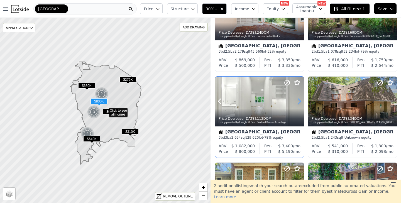
click at [298, 102] on icon at bounding box center [299, 101] width 9 height 9
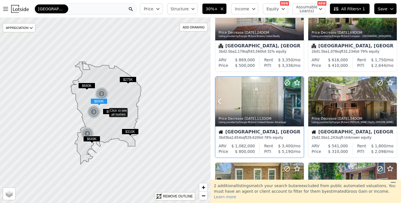
click at [298, 102] on icon at bounding box center [299, 101] width 9 height 9
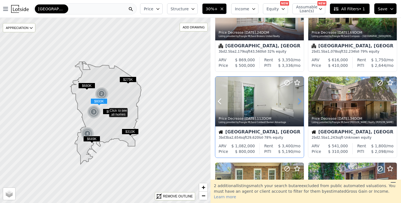
click at [298, 102] on icon at bounding box center [299, 101] width 9 height 9
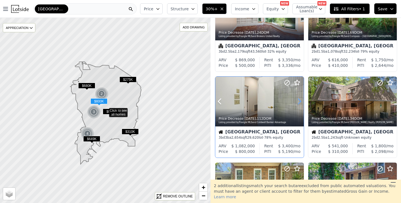
click at [298, 102] on icon at bounding box center [299, 101] width 9 height 9
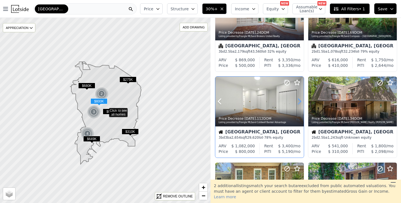
click at [298, 102] on icon at bounding box center [299, 101] width 9 height 9
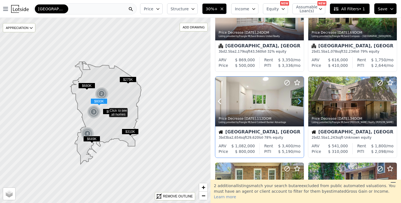
click at [298, 102] on icon at bounding box center [299, 101] width 9 height 9
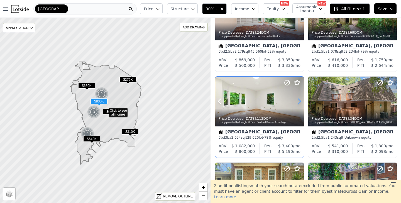
click at [298, 102] on icon at bounding box center [299, 101] width 9 height 9
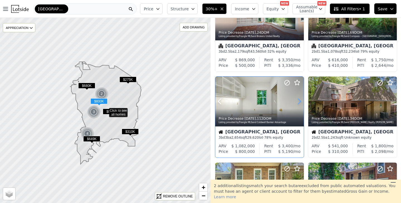
click at [298, 102] on icon at bounding box center [299, 101] width 9 height 9
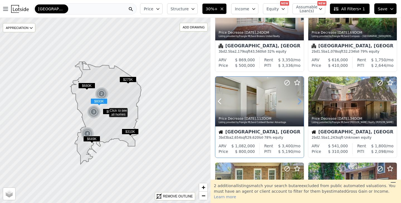
click at [298, 102] on icon at bounding box center [299, 101] width 9 height 9
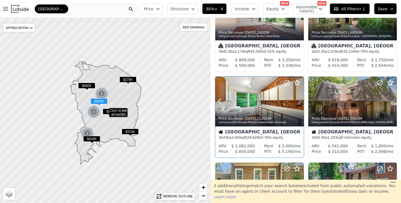
click at [298, 102] on icon at bounding box center [299, 101] width 9 height 9
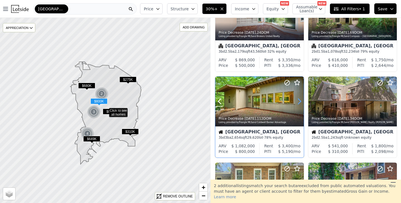
click at [298, 102] on icon at bounding box center [299, 101] width 9 height 9
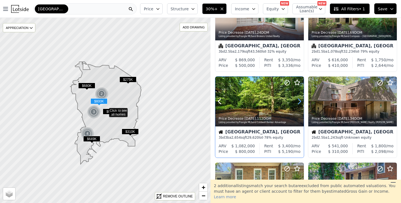
click at [298, 102] on icon at bounding box center [299, 101] width 9 height 9
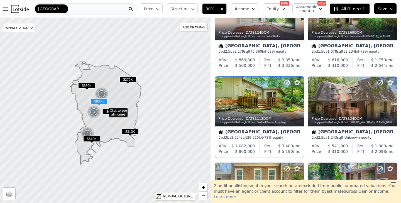
click at [298, 102] on icon at bounding box center [299, 101] width 9 height 9
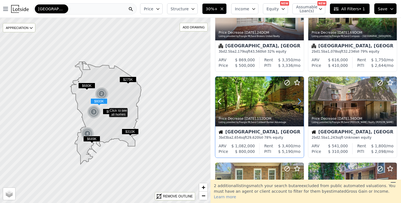
click at [298, 102] on icon at bounding box center [299, 101] width 9 height 9
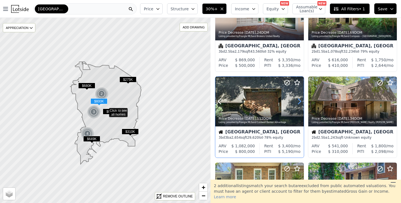
click at [298, 102] on icon at bounding box center [299, 101] width 9 height 9
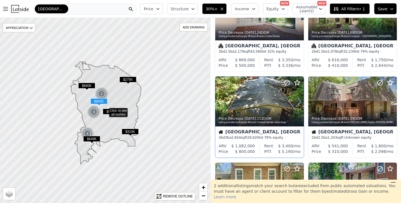
click at [298, 102] on icon at bounding box center [299, 101] width 9 height 9
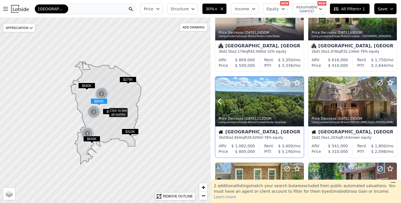
click at [298, 102] on icon at bounding box center [299, 101] width 9 height 9
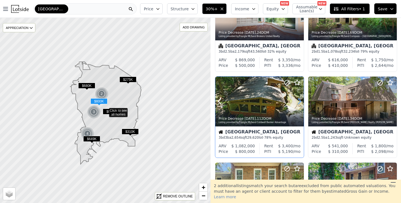
click at [298, 102] on icon at bounding box center [299, 101] width 9 height 9
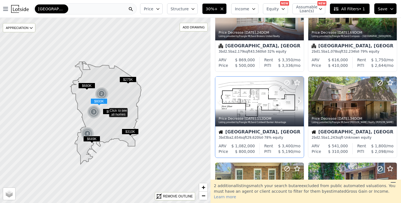
click at [270, 101] on div at bounding box center [286, 95] width 36 height 36
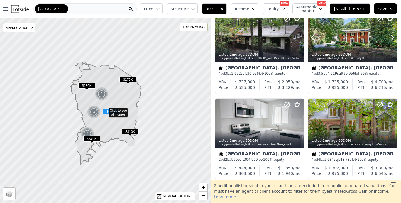
scroll to position [365, 0]
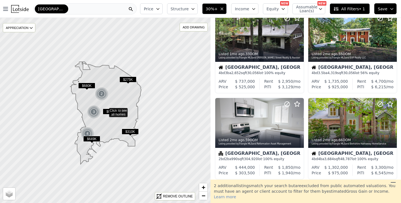
click at [161, 4] on button "Price" at bounding box center [151, 8] width 22 height 11
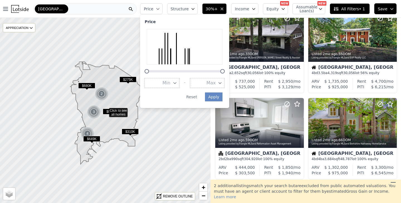
click at [222, 82] on icon "button" at bounding box center [220, 83] width 4 height 4
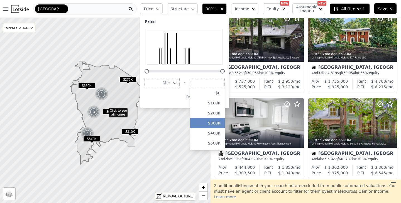
click at [216, 121] on button "$300K" at bounding box center [207, 123] width 35 height 10
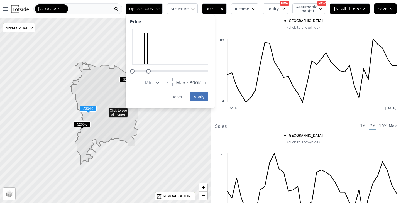
click at [206, 97] on button "Apply" at bounding box center [199, 96] width 18 height 9
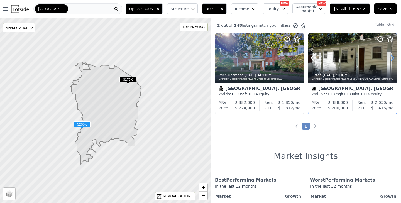
click at [390, 58] on icon at bounding box center [392, 57] width 9 height 9
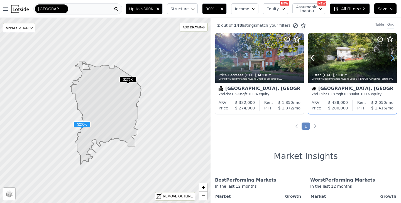
click at [390, 58] on icon at bounding box center [392, 57] width 9 height 9
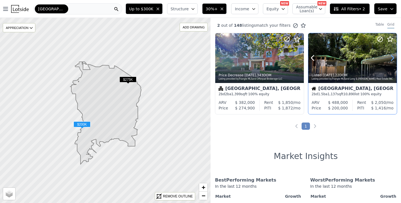
click at [390, 58] on icon at bounding box center [392, 57] width 9 height 9
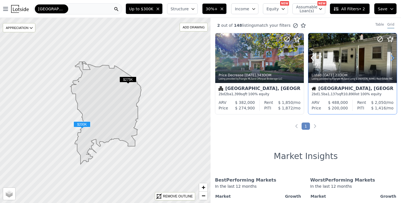
click at [390, 58] on icon at bounding box center [392, 57] width 9 height 9
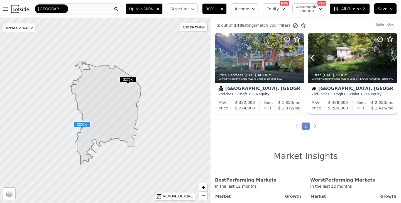
click at [390, 58] on icon at bounding box center [392, 57] width 9 height 9
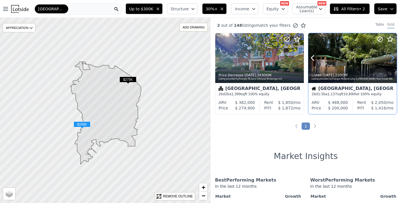
click at [390, 58] on icon at bounding box center [392, 57] width 9 height 9
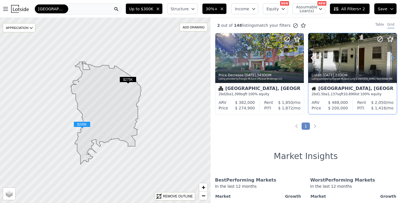
click at [390, 58] on icon at bounding box center [392, 57] width 9 height 9
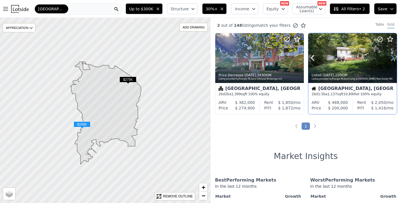
click at [390, 58] on icon at bounding box center [392, 57] width 9 height 9
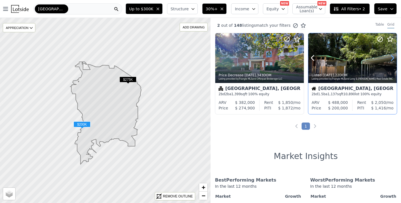
click at [390, 58] on icon at bounding box center [392, 57] width 9 height 9
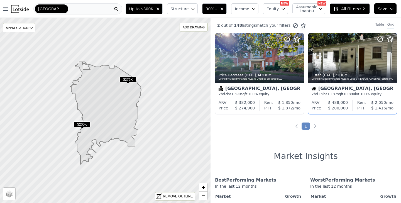
click at [160, 7] on icon "button" at bounding box center [158, 9] width 4 height 4
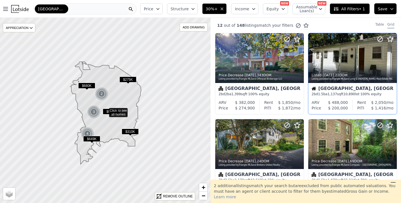
click at [158, 7] on button "Price" at bounding box center [151, 8] width 22 height 11
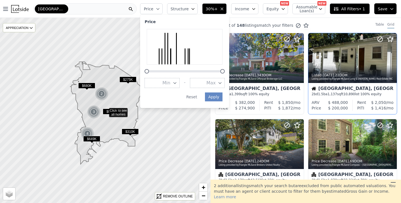
click at [221, 83] on icon "button" at bounding box center [220, 82] width 3 height 1
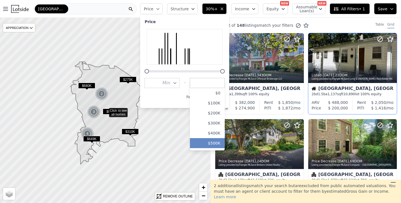
click at [220, 143] on button "$500K" at bounding box center [207, 143] width 35 height 10
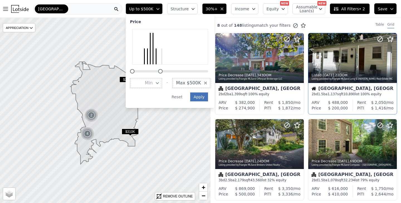
click at [206, 96] on button "Apply" at bounding box center [199, 96] width 18 height 9
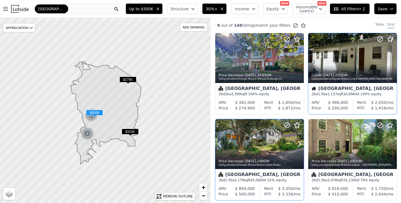
scroll to position [2, 0]
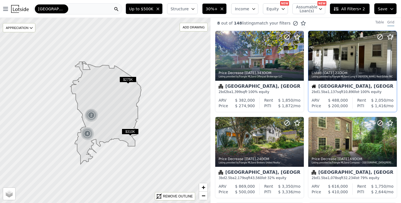
click at [195, 7] on icon "button" at bounding box center [193, 9] width 4 height 4
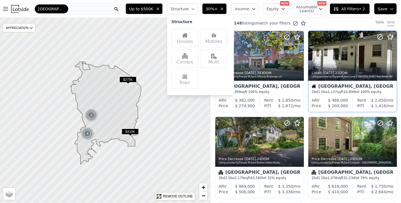
click at [185, 36] on div "Houses" at bounding box center [185, 38] width 27 height 18
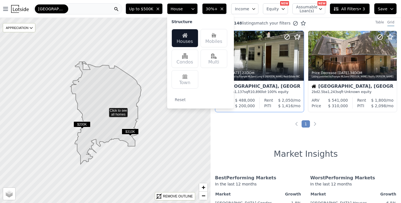
click at [246, 129] on div "2 out of 148 listings match your filters Table Grid Listed 5d ago , 22 DOM List…" at bounding box center [306, 119] width 191 height 203
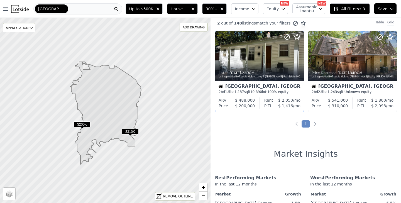
click at [187, 7] on span "House" at bounding box center [180, 9] width 18 height 6
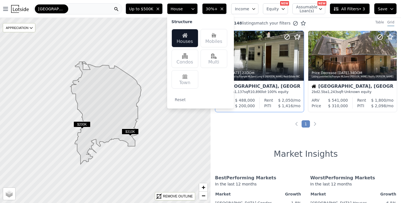
click at [216, 58] on img at bounding box center [214, 56] width 6 height 6
click at [188, 35] on img at bounding box center [185, 36] width 6 height 6
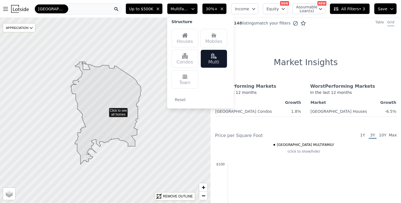
click at [188, 37] on img at bounding box center [185, 36] width 6 height 6
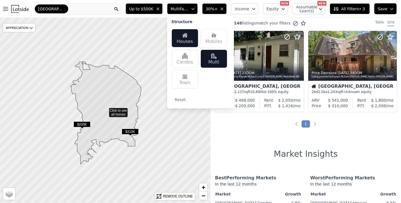
click at [214, 58] on img at bounding box center [214, 56] width 6 height 6
click at [192, 36] on div "Houses" at bounding box center [185, 38] width 27 height 18
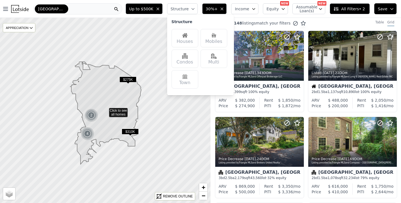
click at [192, 35] on div "Houses" at bounding box center [185, 38] width 27 height 18
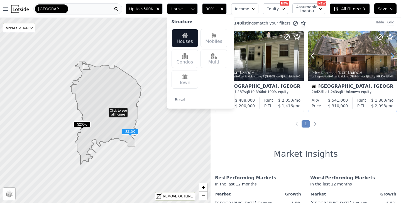
click at [392, 53] on icon at bounding box center [392, 55] width 3 height 5
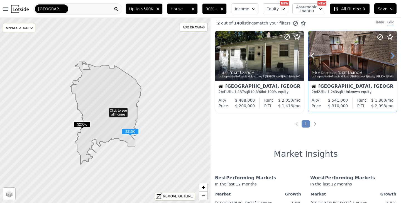
click at [392, 53] on icon at bounding box center [392, 55] width 3 height 5
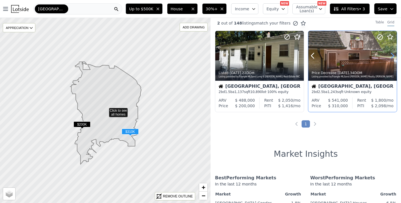
click at [392, 53] on icon at bounding box center [392, 55] width 3 height 5
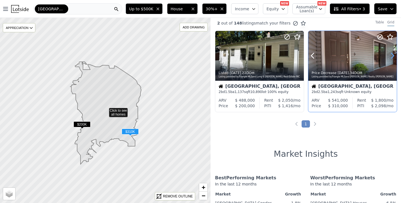
click at [392, 53] on icon at bounding box center [392, 55] width 3 height 5
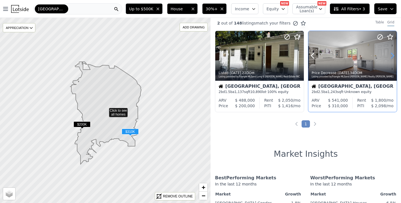
click at [392, 53] on icon at bounding box center [392, 55] width 3 height 5
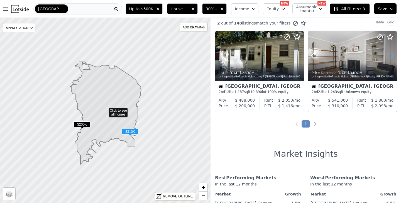
click at [392, 53] on icon at bounding box center [392, 55] width 3 height 5
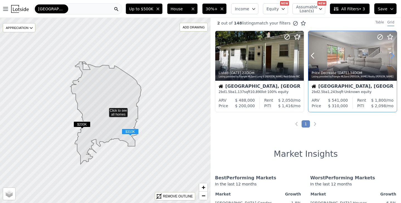
click at [392, 53] on icon at bounding box center [392, 55] width 3 height 5
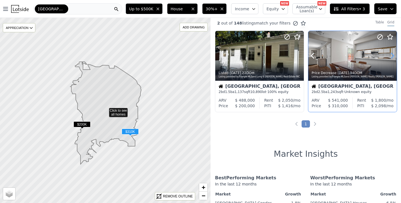
click at [392, 53] on icon at bounding box center [392, 55] width 3 height 5
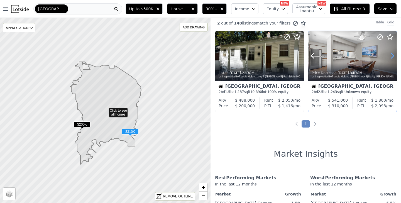
click at [392, 53] on icon at bounding box center [392, 55] width 3 height 5
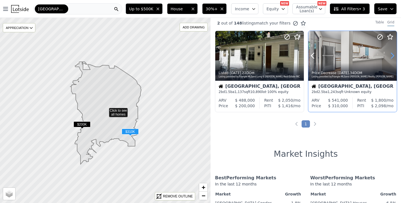
click at [392, 53] on icon at bounding box center [392, 55] width 3 height 5
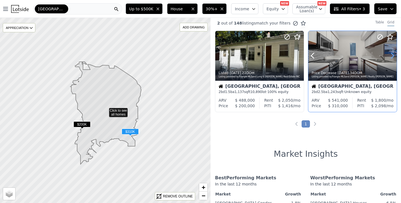
click at [392, 53] on icon at bounding box center [392, 55] width 3 height 5
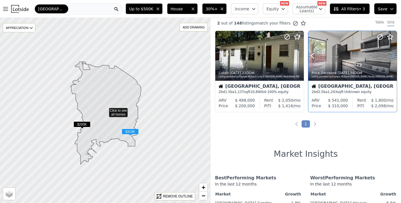
click at [392, 53] on icon at bounding box center [392, 55] width 3 height 5
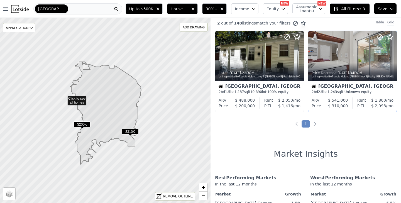
click at [64, 98] on icon at bounding box center [105, 111] width 254 height 224
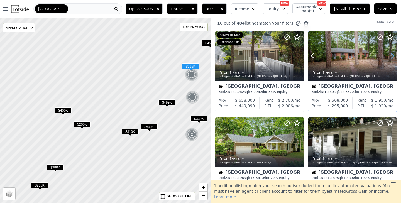
click at [390, 53] on icon at bounding box center [392, 55] width 9 height 9
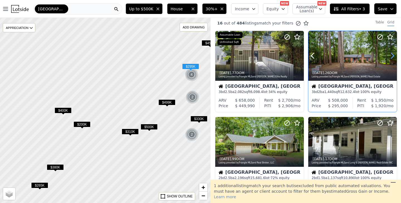
click at [390, 53] on icon at bounding box center [392, 55] width 9 height 9
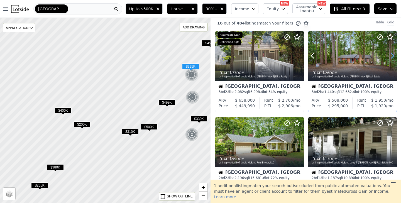
click at [390, 53] on icon at bounding box center [392, 55] width 9 height 9
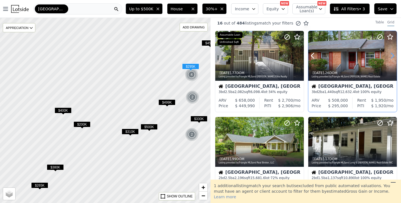
click at [390, 53] on icon at bounding box center [392, 55] width 9 height 9
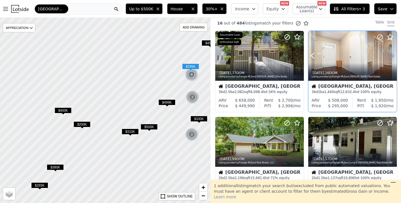
click at [390, 53] on icon at bounding box center [392, 55] width 9 height 9
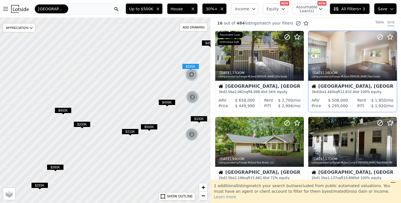
click at [390, 53] on icon at bounding box center [392, 55] width 9 height 9
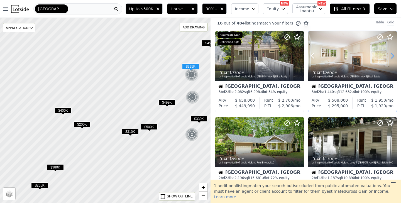
click at [390, 53] on icon at bounding box center [392, 55] width 9 height 9
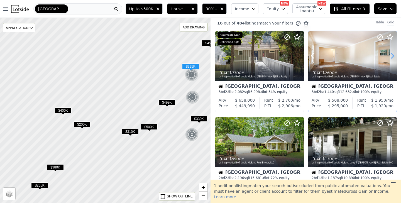
click at [390, 53] on icon at bounding box center [392, 55] width 9 height 9
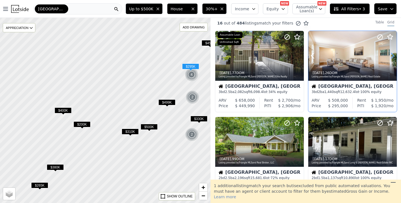
click at [390, 53] on icon at bounding box center [392, 55] width 9 height 9
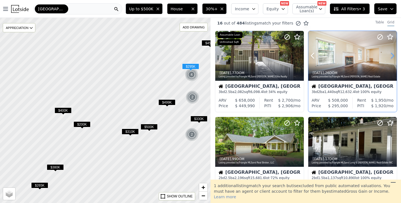
click at [390, 53] on icon at bounding box center [392, 55] width 9 height 9
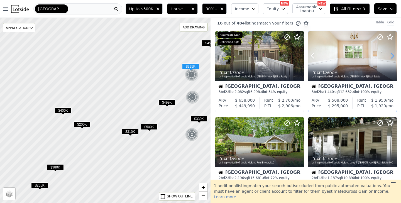
click at [390, 53] on icon at bounding box center [392, 55] width 9 height 9
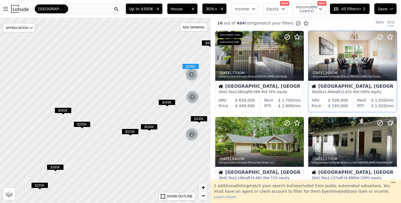
click at [390, 53] on icon at bounding box center [392, 55] width 9 height 9
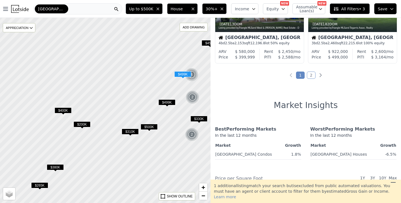
scroll to position [482, 0]
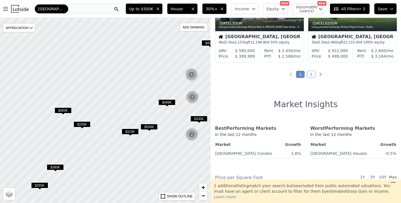
click at [315, 74] on ul "1 2" at bounding box center [306, 75] width 191 height 6
click at [312, 74] on link "2" at bounding box center [311, 74] width 9 height 7
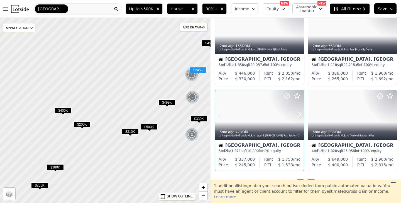
scroll to position [31, 0]
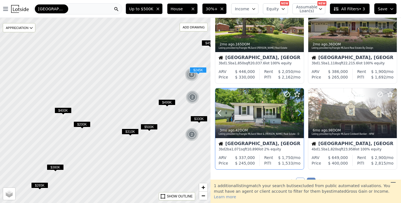
click at [301, 114] on icon at bounding box center [299, 113] width 9 height 9
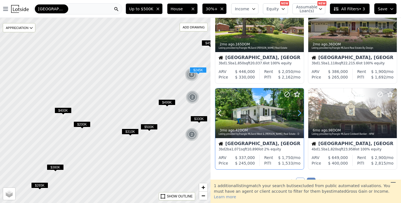
click at [299, 114] on icon at bounding box center [299, 113] width 3 height 5
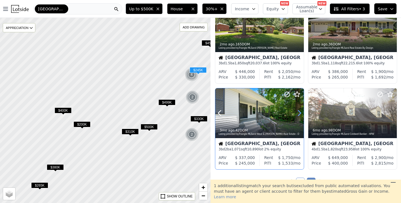
click at [299, 114] on icon at bounding box center [299, 113] width 3 height 5
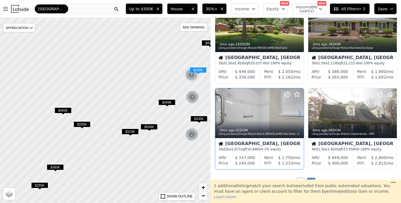
click at [299, 114] on icon at bounding box center [299, 113] width 3 height 5
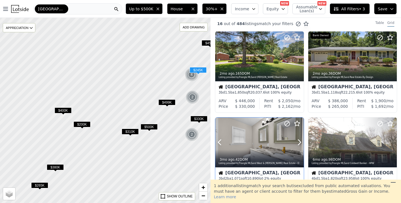
scroll to position [0, 0]
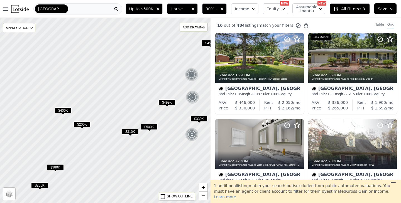
click at [160, 7] on icon "button" at bounding box center [158, 9] width 4 height 4
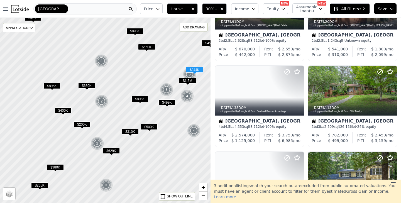
scroll to position [140, 0]
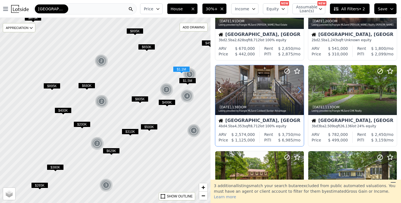
click at [301, 89] on icon at bounding box center [299, 90] width 9 height 9
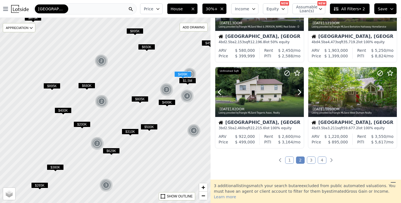
scroll to position [397, 0]
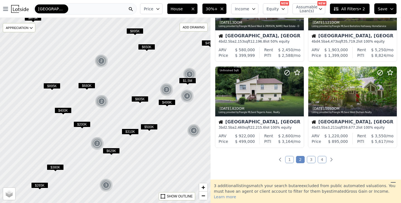
click at [288, 158] on link "1" at bounding box center [289, 159] width 9 height 7
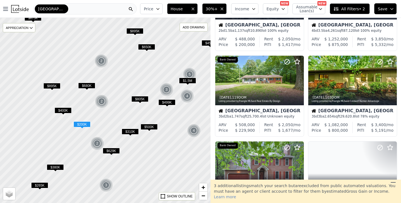
scroll to position [326, 0]
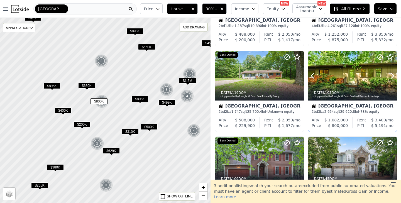
click at [363, 70] on div at bounding box center [379, 69] width 36 height 36
click at [23, 8] on img at bounding box center [20, 9] width 18 height 8
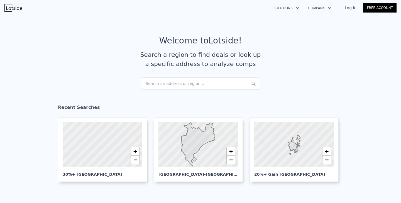
click at [9, 6] on img at bounding box center [13, 8] width 18 height 8
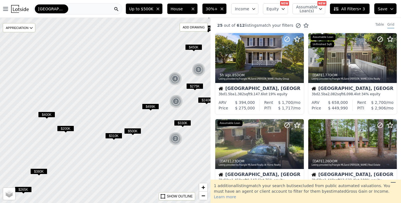
click at [18, 8] on img at bounding box center [20, 9] width 18 height 8
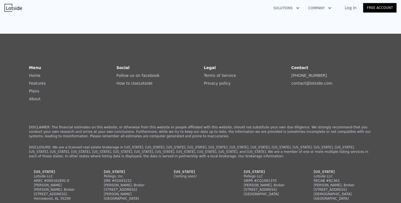
scroll to position [223, 0]
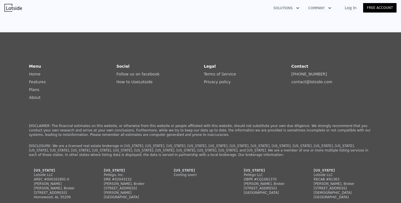
click at [38, 72] on link "Home" at bounding box center [34, 74] width 11 height 4
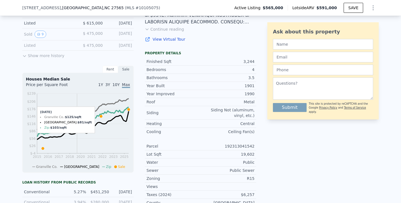
scroll to position [158, 0]
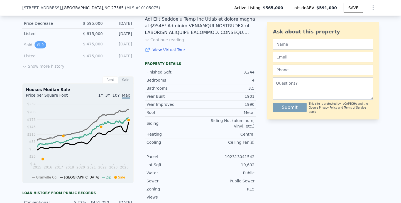
click at [40, 45] on icon "View historical data" at bounding box center [38, 44] width 3 height 3
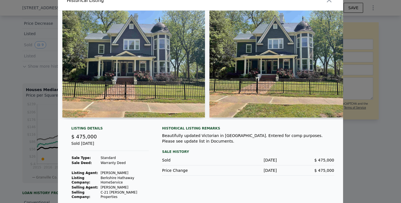
scroll to position [8, 0]
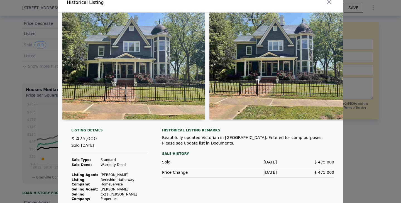
click at [174, 79] on img at bounding box center [133, 66] width 143 height 107
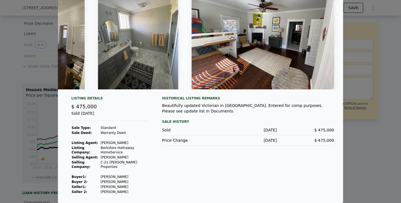
scroll to position [0, 0]
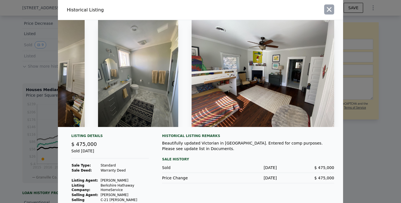
click at [330, 10] on icon "button" at bounding box center [329, 9] width 5 height 5
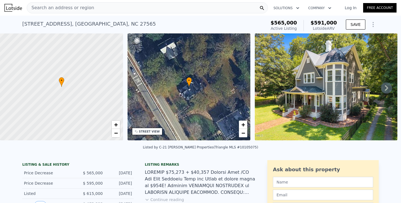
click at [385, 88] on icon at bounding box center [386, 87] width 11 height 11
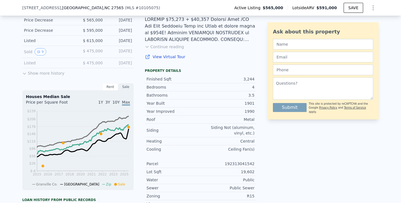
scroll to position [152, 0]
click at [109, 85] on div "Rent" at bounding box center [110, 86] width 16 height 7
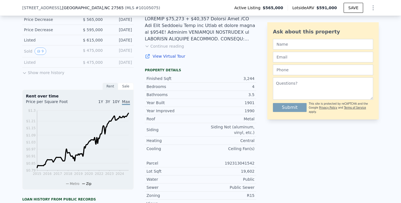
click at [126, 87] on div "Sale" at bounding box center [126, 86] width 16 height 7
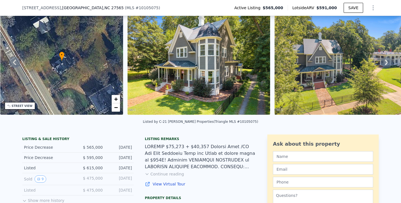
scroll to position [36, 0]
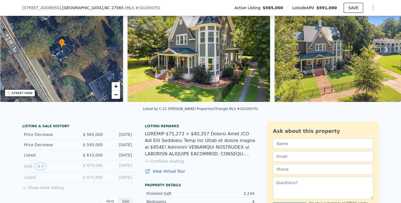
click at [174, 161] on button "Continue reading" at bounding box center [164, 161] width 39 height 6
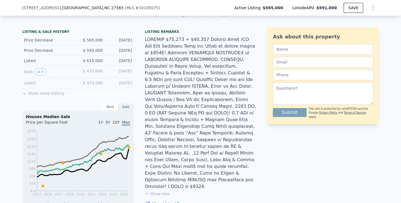
scroll to position [131, 0]
click at [47, 91] on button "Show more history" at bounding box center [43, 92] width 42 height 8
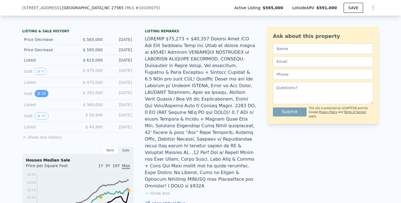
click at [39, 92] on icon "View historical data" at bounding box center [38, 93] width 3 height 3
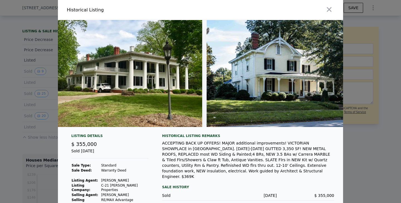
scroll to position [0, 3697]
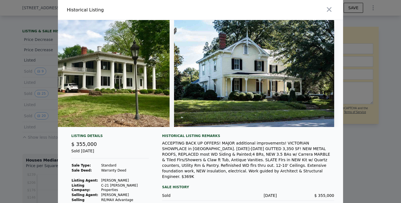
click at [336, 8] on div at bounding box center [273, 10] width 140 height 20
click at [327, 9] on icon "button" at bounding box center [329, 10] width 8 height 8
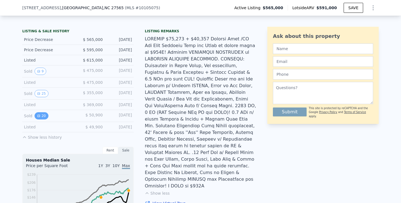
click at [39, 117] on button "20" at bounding box center [42, 115] width 14 height 7
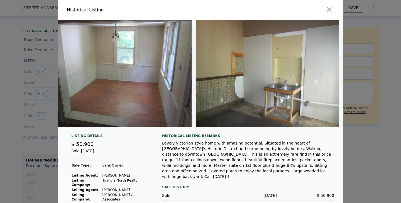
scroll to position [0, 2665]
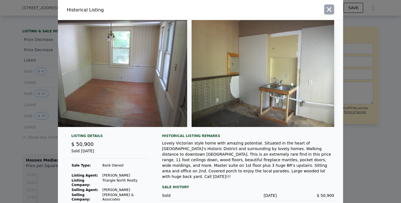
click at [330, 8] on icon "button" at bounding box center [329, 9] width 5 height 5
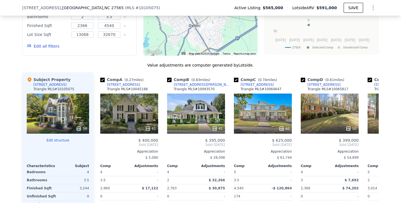
scroll to position [635, 0]
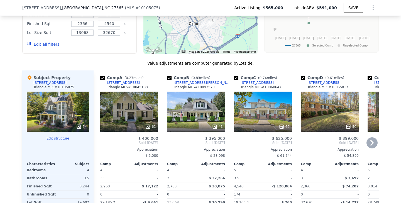
click at [130, 96] on div "61" at bounding box center [129, 112] width 58 height 40
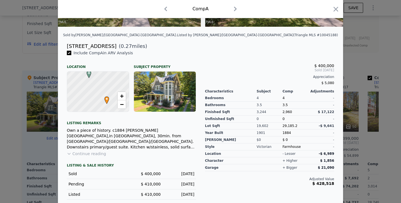
scroll to position [117, 0]
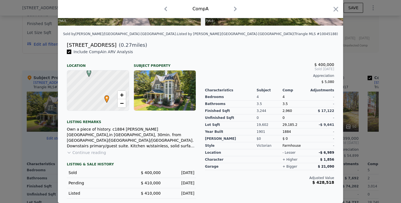
click at [96, 152] on button "Continue reading" at bounding box center [86, 153] width 39 height 6
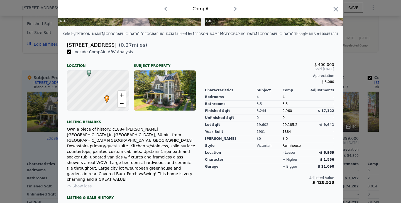
scroll to position [140, 0]
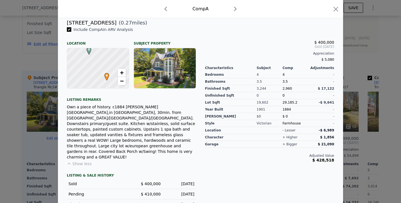
click at [233, 9] on icon "button" at bounding box center [235, 8] width 9 height 9
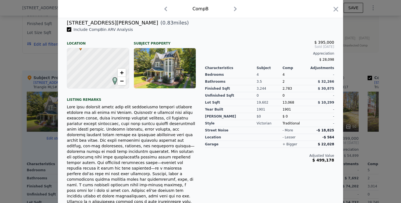
click at [235, 9] on icon "button" at bounding box center [235, 8] width 9 height 9
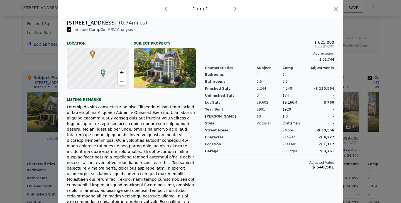
click at [166, 8] on icon "button" at bounding box center [165, 8] width 9 height 9
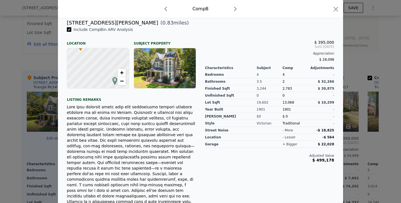
click at [166, 8] on icon "button" at bounding box center [165, 8] width 9 height 9
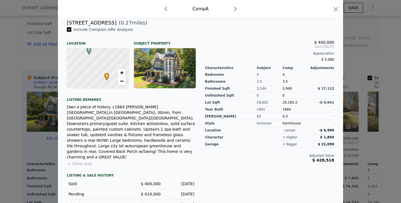
click at [166, 8] on icon "button" at bounding box center [165, 8] width 9 height 9
checkbox input "false"
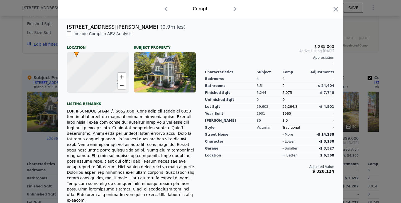
scroll to position [140, 0]
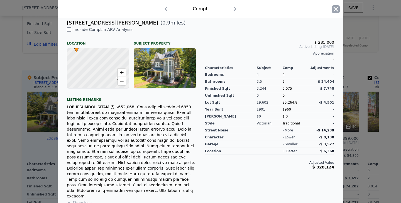
click at [335, 10] on icon "button" at bounding box center [336, 9] width 5 height 5
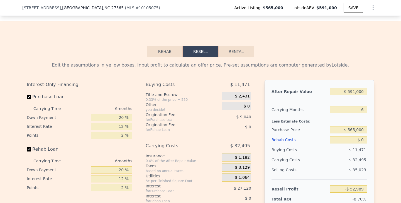
scroll to position [891, 0]
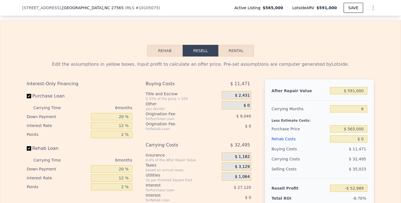
click at [167, 45] on button "Rehab" at bounding box center [165, 51] width 36 height 12
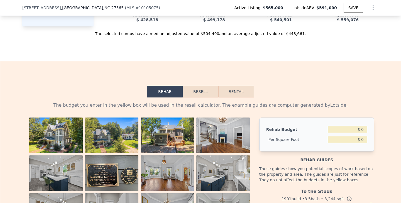
scroll to position [847, 0]
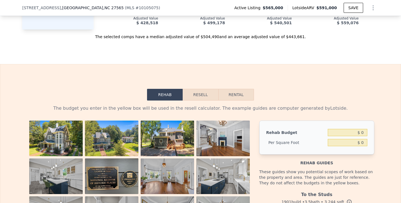
click at [250, 89] on button "Rental" at bounding box center [236, 95] width 36 height 12
select select "30"
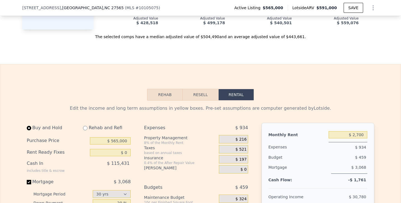
click at [214, 89] on button "Resell" at bounding box center [200, 95] width 35 height 12
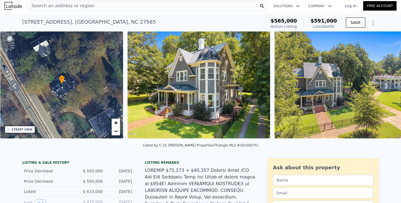
scroll to position [0, 0]
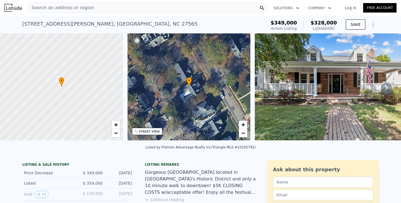
click at [385, 90] on icon at bounding box center [386, 88] width 3 height 6
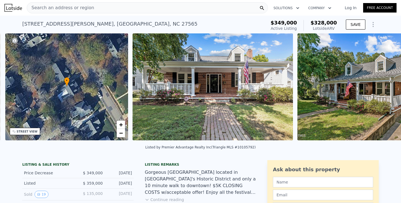
scroll to position [0, 130]
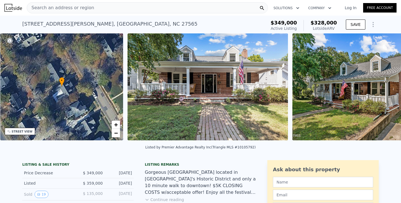
click at [385, 90] on img at bounding box center [363, 86] width 143 height 107
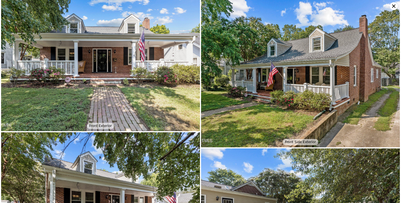
scroll to position [0, 0]
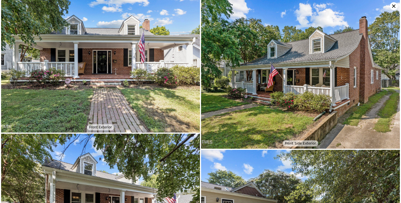
click at [394, 5] on icon at bounding box center [393, 5] width 3 height 3
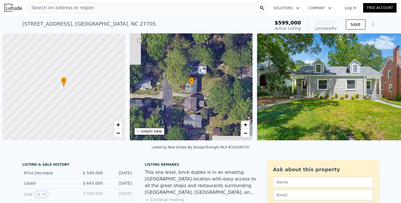
scroll to position [0, 2]
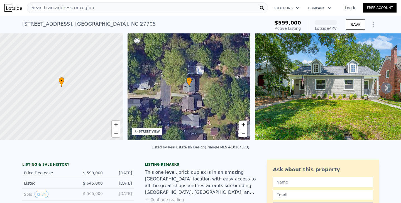
click at [385, 87] on icon at bounding box center [386, 87] width 11 height 11
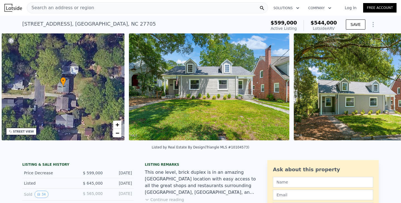
scroll to position [0, 130]
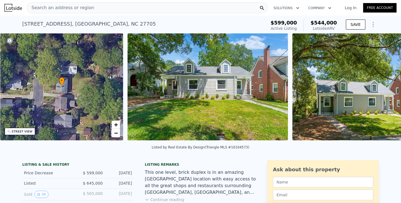
click at [385, 87] on div "• + − • + − STREET VIEW Loading... SATELLITE VIEW" at bounding box center [200, 87] width 401 height 109
click at [386, 87] on icon at bounding box center [386, 87] width 11 height 11
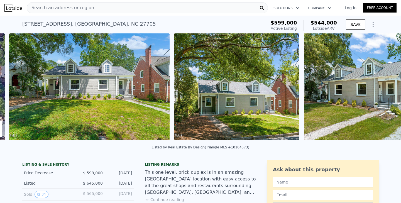
scroll to position [0, 255]
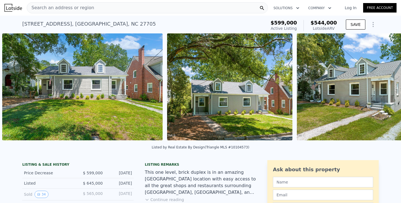
click at [387, 87] on div "• + − • + − STREET VIEW Loading... SATELLITE VIEW" at bounding box center [200, 87] width 401 height 109
click at [388, 87] on icon at bounding box center [386, 87] width 11 height 11
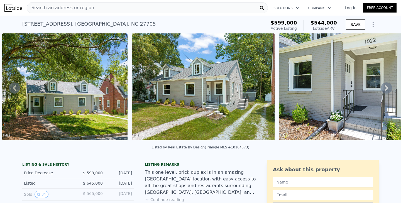
click at [388, 87] on icon at bounding box center [386, 87] width 11 height 11
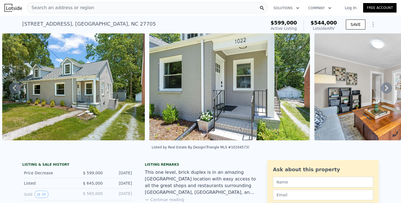
click at [386, 87] on icon at bounding box center [386, 88] width 3 height 6
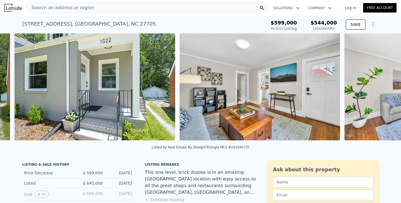
scroll to position [0, 697]
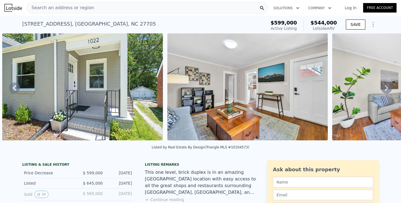
click at [386, 88] on icon at bounding box center [386, 87] width 11 height 11
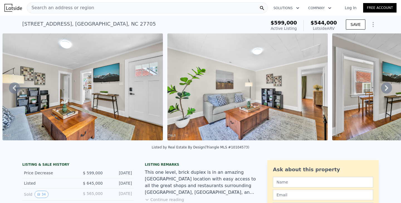
click at [386, 88] on icon at bounding box center [386, 87] width 11 height 11
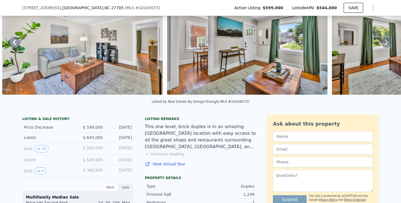
scroll to position [45, 0]
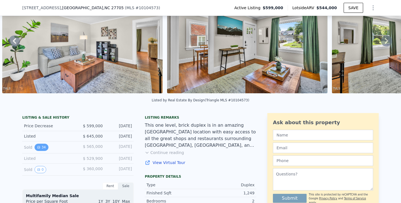
click at [44, 146] on button "34" at bounding box center [42, 147] width 14 height 7
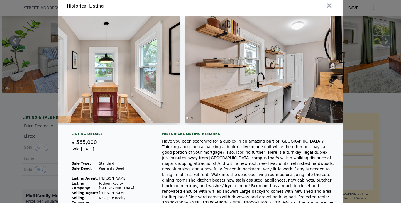
scroll to position [0, 1530]
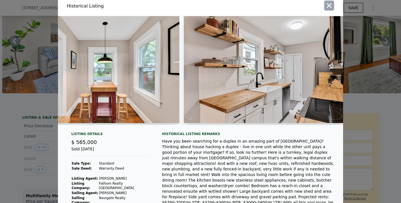
click at [331, 7] on icon "button" at bounding box center [329, 6] width 8 height 8
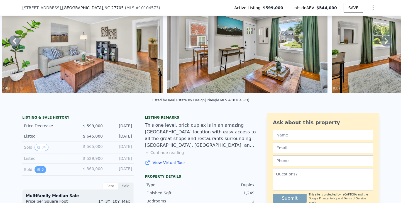
click at [40, 169] on button "0" at bounding box center [41, 169] width 12 height 7
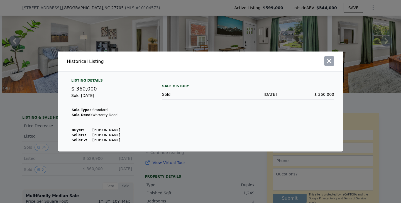
click at [330, 61] on icon "button" at bounding box center [329, 61] width 5 height 5
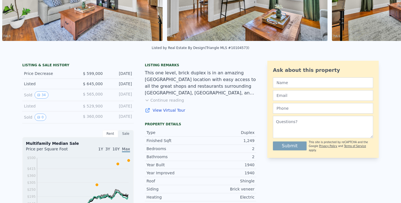
scroll to position [0, 0]
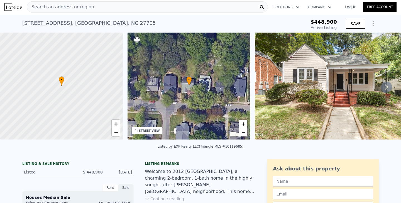
scroll to position [1, 0]
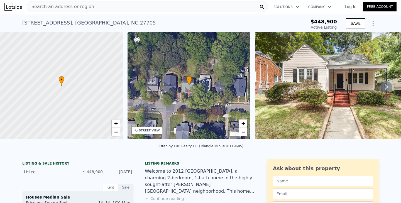
click at [387, 86] on icon at bounding box center [386, 87] width 3 height 6
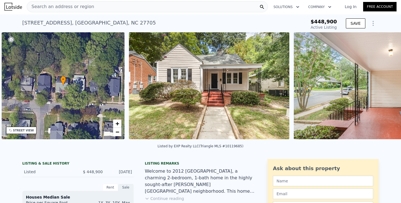
scroll to position [0, 130]
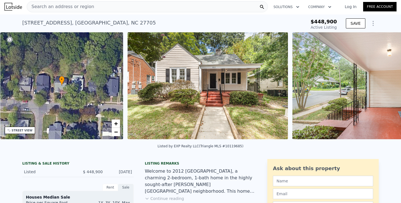
click at [387, 86] on div "• + − • + − STREET VIEW Loading... SATELLITE VIEW" at bounding box center [200, 86] width 401 height 109
click at [387, 86] on icon at bounding box center [386, 87] width 3 height 6
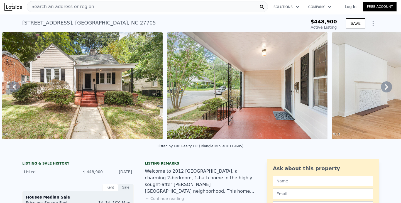
click at [387, 86] on icon at bounding box center [386, 87] width 3 height 6
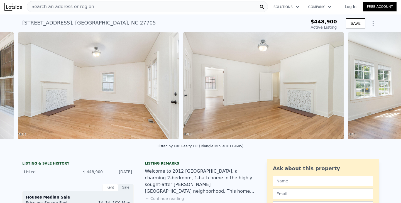
scroll to position [0, 585]
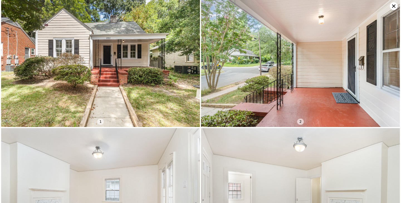
scroll to position [0, 0]
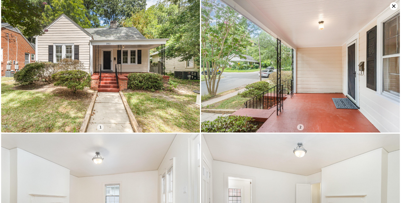
click at [395, 8] on icon at bounding box center [393, 5] width 3 height 3
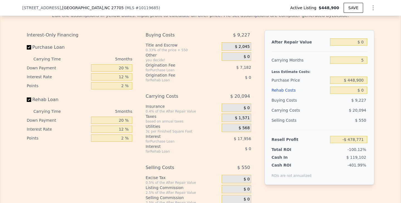
scroll to position [902, 0]
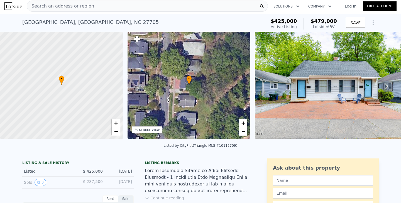
scroll to position [3, 0]
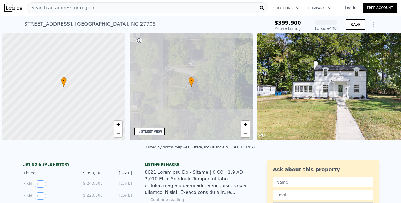
scroll to position [0, 2]
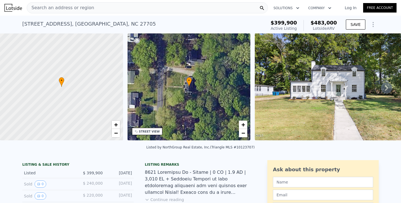
click at [157, 133] on div "STREET VIEW" at bounding box center [149, 132] width 21 height 4
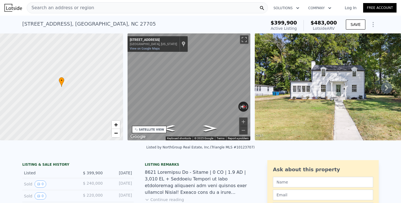
click at [388, 85] on icon at bounding box center [386, 87] width 11 height 11
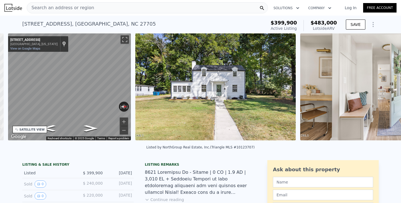
scroll to position [0, 130]
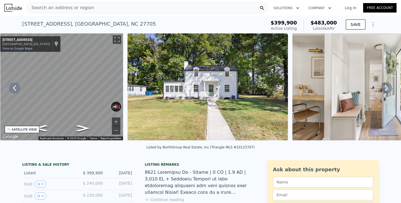
click at [388, 86] on div "• + − • + − STREET VIEW ← Move left → Move right ↑ Move up ↓ Move down + Zoom i…" at bounding box center [200, 87] width 401 height 109
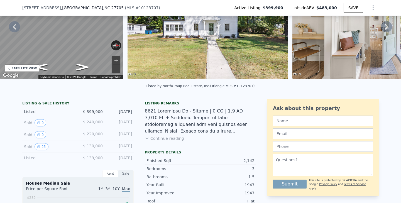
scroll to position [65, 0]
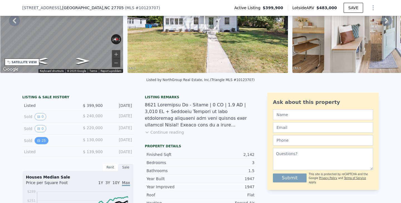
click at [41, 141] on button "25" at bounding box center [42, 140] width 14 height 7
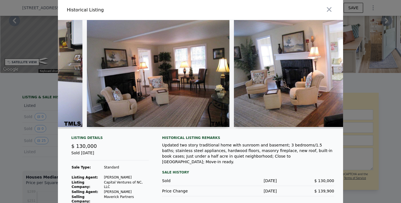
scroll to position [0, 565]
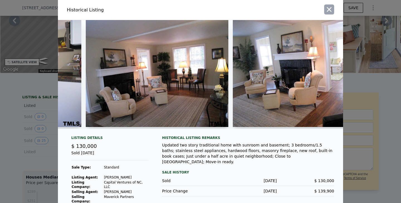
click at [333, 8] on icon "button" at bounding box center [329, 10] width 8 height 8
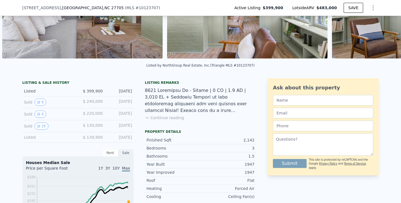
scroll to position [80, 0]
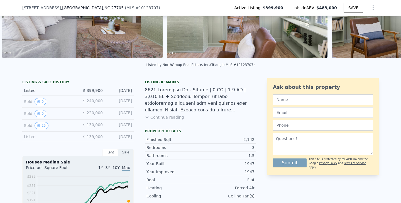
click at [174, 116] on button "Continue reading" at bounding box center [164, 117] width 39 height 6
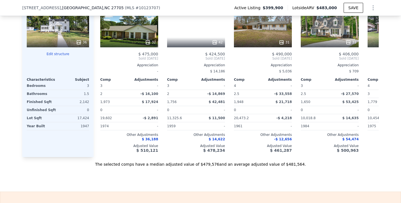
scroll to position [793, 0]
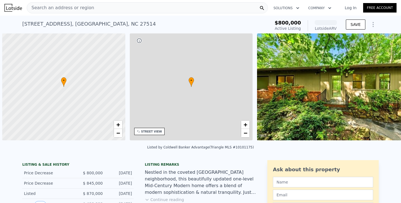
scroll to position [0, 2]
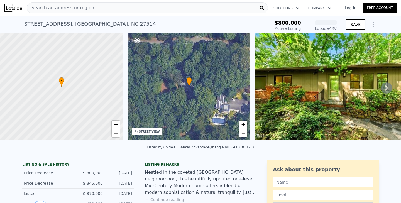
click at [366, 86] on img at bounding box center [335, 86] width 161 height 107
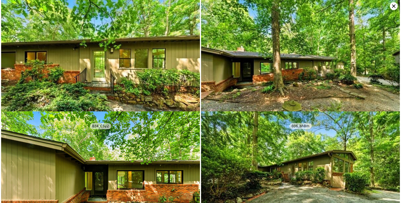
scroll to position [0, 0]
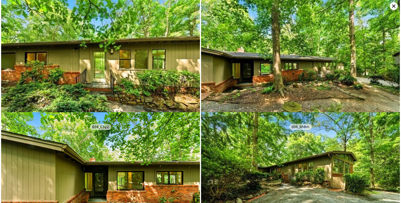
click at [394, 6] on icon at bounding box center [393, 5] width 3 height 3
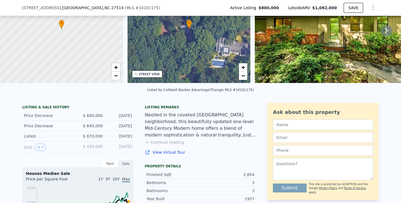
scroll to position [58, 0]
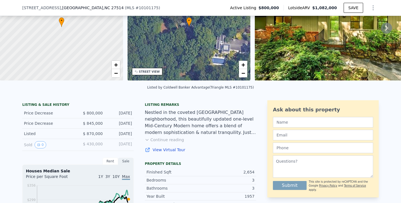
click at [174, 140] on button "Continue reading" at bounding box center [164, 140] width 39 height 6
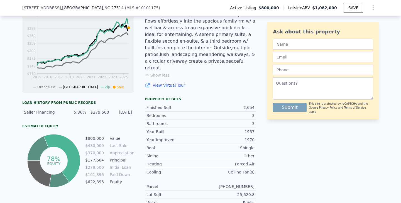
scroll to position [0, 0]
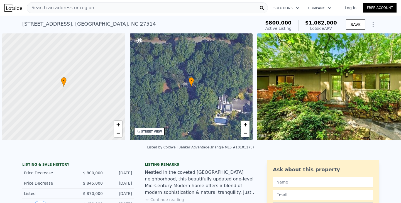
scroll to position [0, 2]
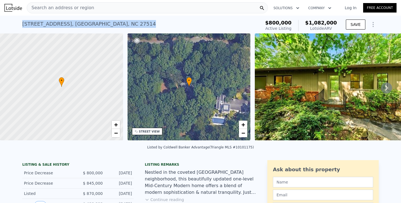
drag, startPoint x: 23, startPoint y: 23, endPoint x: 123, endPoint y: 25, distance: 100.6
click at [123, 25] on div "[STREET_ADDRESS] Active at $800k (~ARV $1.082m )" at bounding box center [140, 26] width 236 height 16
copy div "[STREET_ADDRESS]"
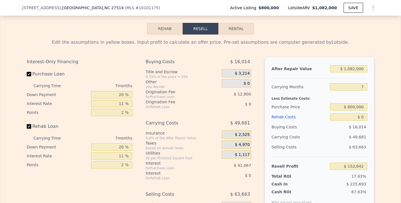
scroll to position [894, 0]
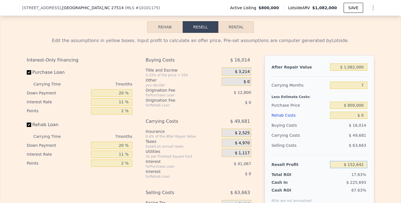
click at [358, 161] on input "$ 152,642" at bounding box center [348, 164] width 37 height 7
click at [353, 161] on input "$ 152,642" at bounding box center [348, 164] width 37 height 7
